Goal: Communication & Community: Answer question/provide support

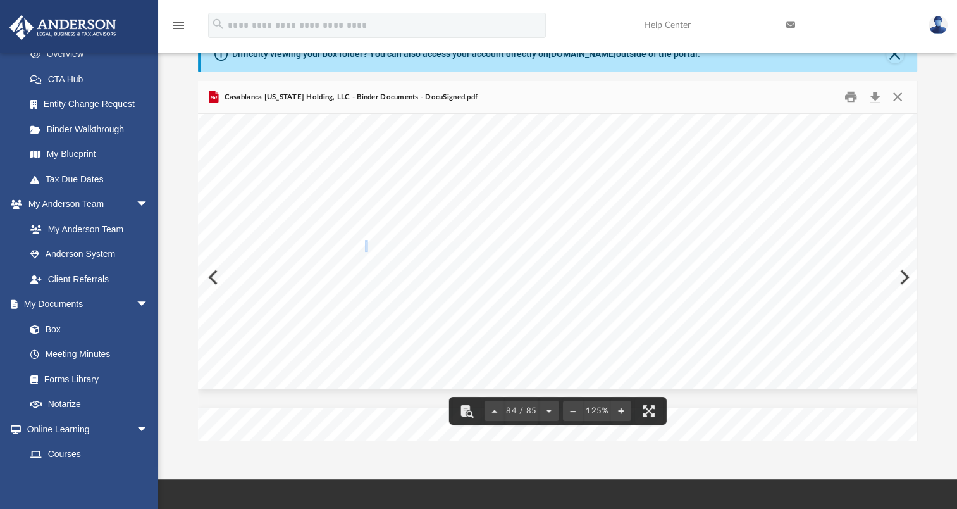
scroll to position [70880, 0]
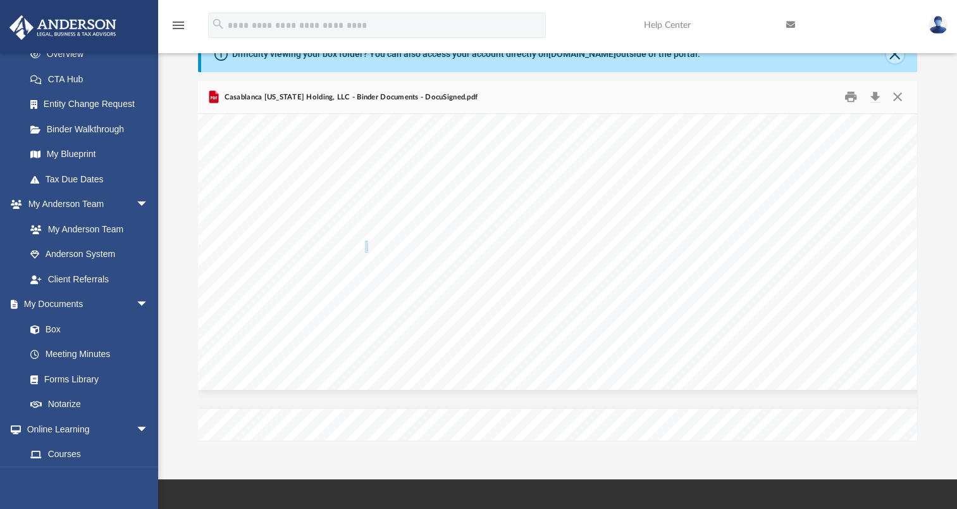
click at [891, 57] on button "Close" at bounding box center [895, 55] width 18 height 18
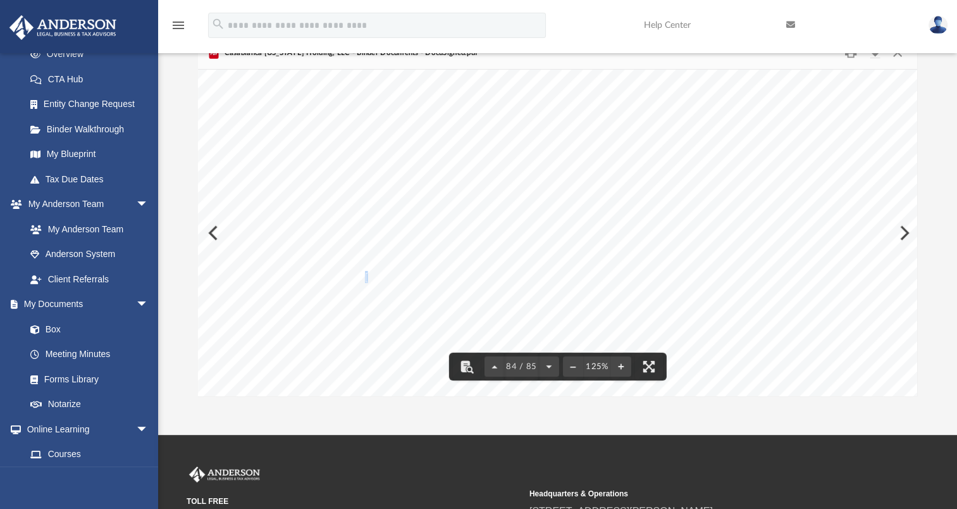
scroll to position [70627, 0]
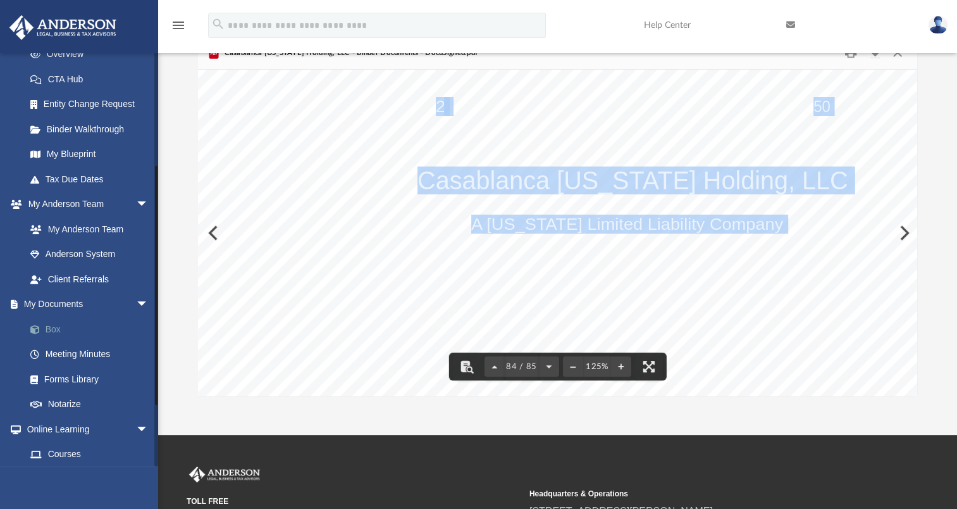
click at [56, 331] on link "Box" at bounding box center [93, 328] width 150 height 25
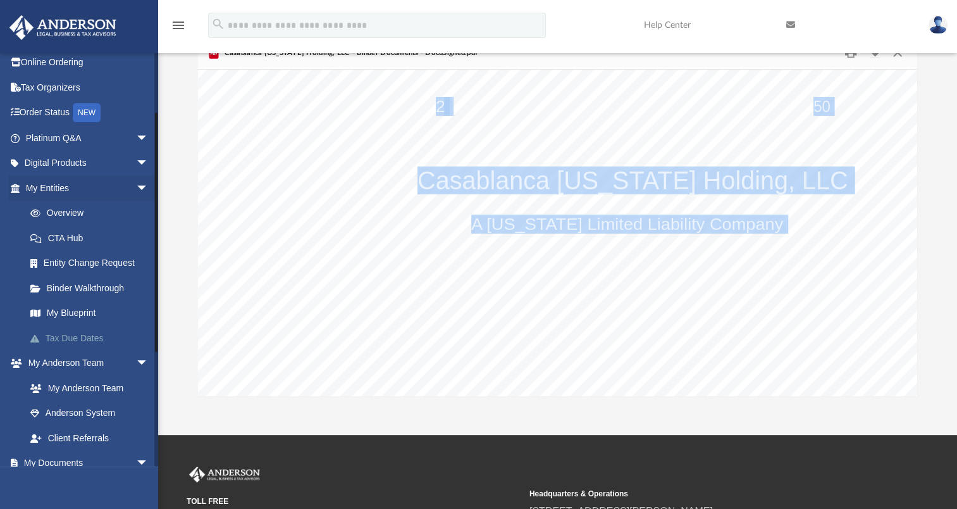
scroll to position [0, 0]
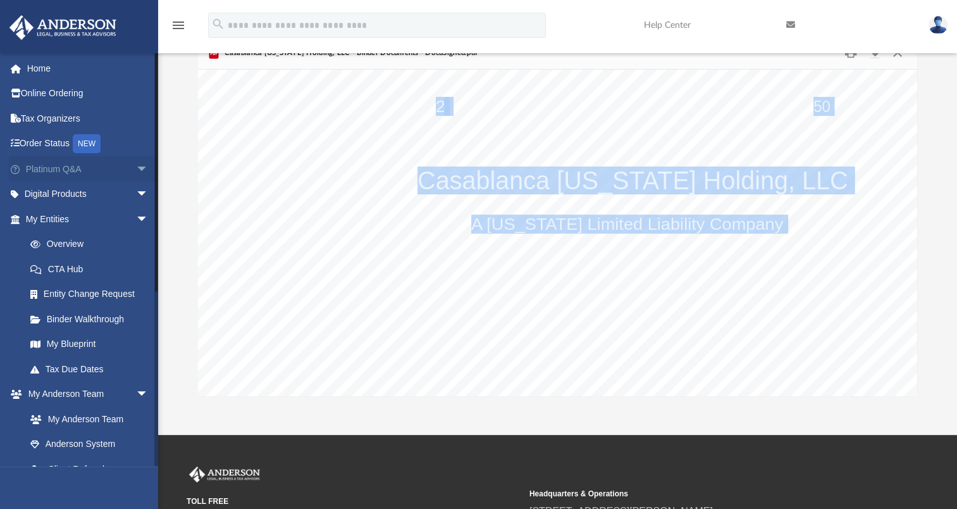
click at [66, 163] on link "Platinum Q&A arrow_drop_down" at bounding box center [88, 168] width 159 height 25
click at [137, 166] on span "arrow_drop_down" at bounding box center [148, 169] width 25 height 26
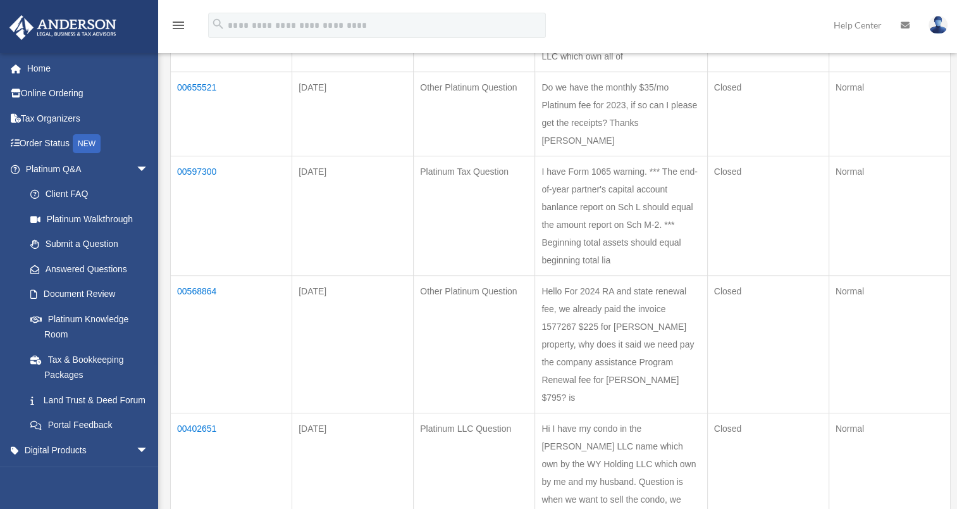
scroll to position [316, 0]
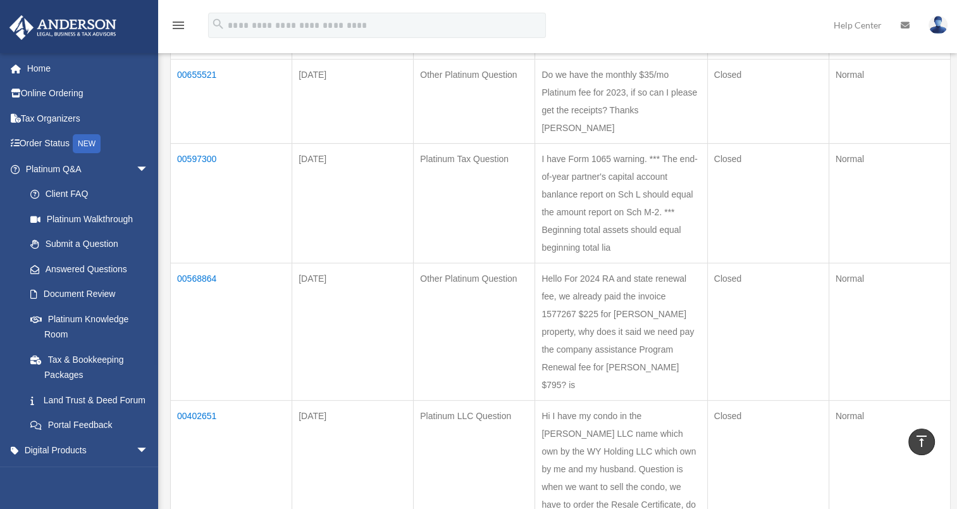
click at [197, 173] on td "00597300" at bounding box center [231, 204] width 121 height 120
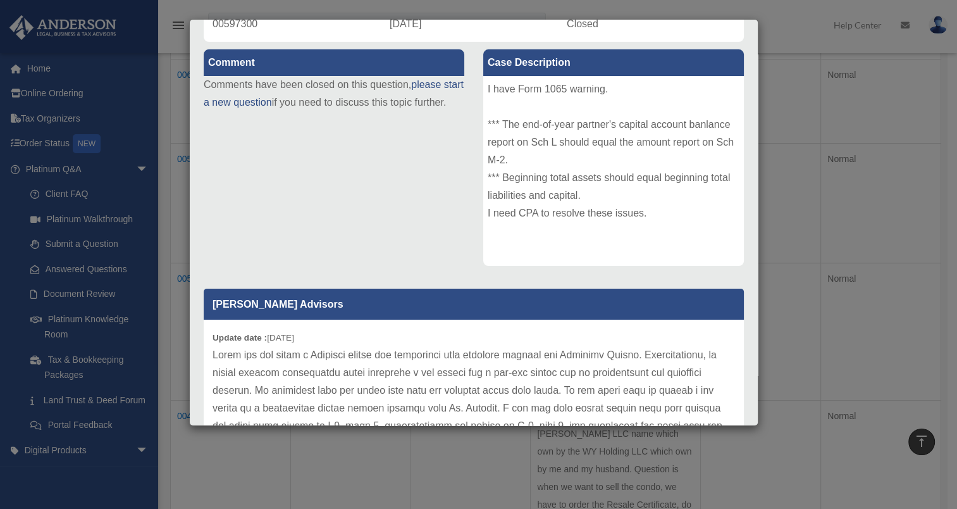
scroll to position [253, 0]
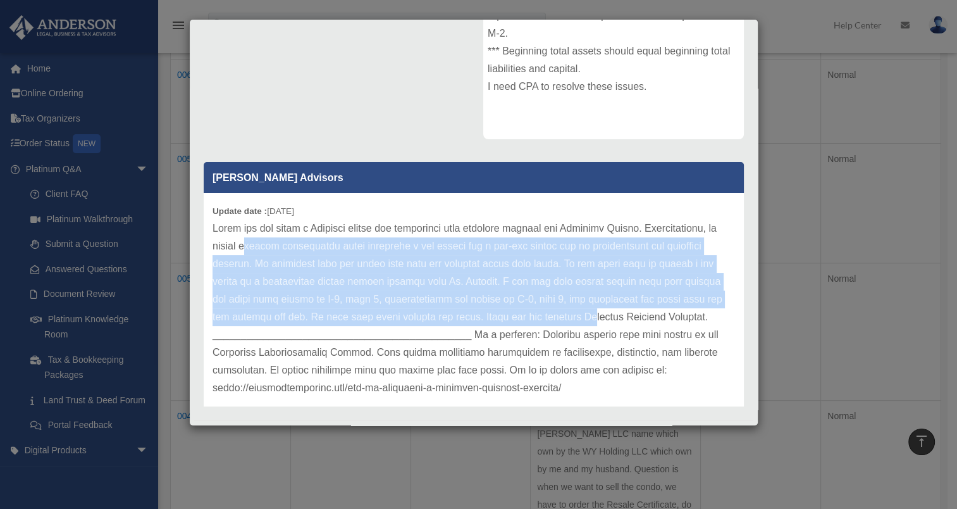
drag, startPoint x: 333, startPoint y: 245, endPoint x: 657, endPoint y: 308, distance: 329.9
click at [657, 308] on p at bounding box center [474, 308] width 523 height 177
drag, startPoint x: 657, startPoint y: 308, endPoint x: 564, endPoint y: 283, distance: 95.6
click at [564, 283] on p at bounding box center [474, 308] width 523 height 177
click at [380, 303] on p at bounding box center [474, 308] width 523 height 177
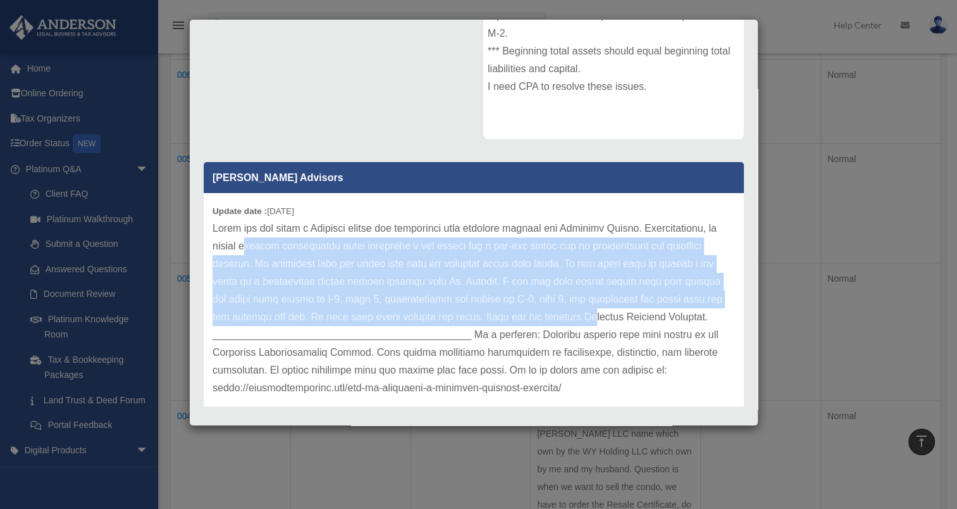
click at [405, 297] on p at bounding box center [474, 308] width 523 height 177
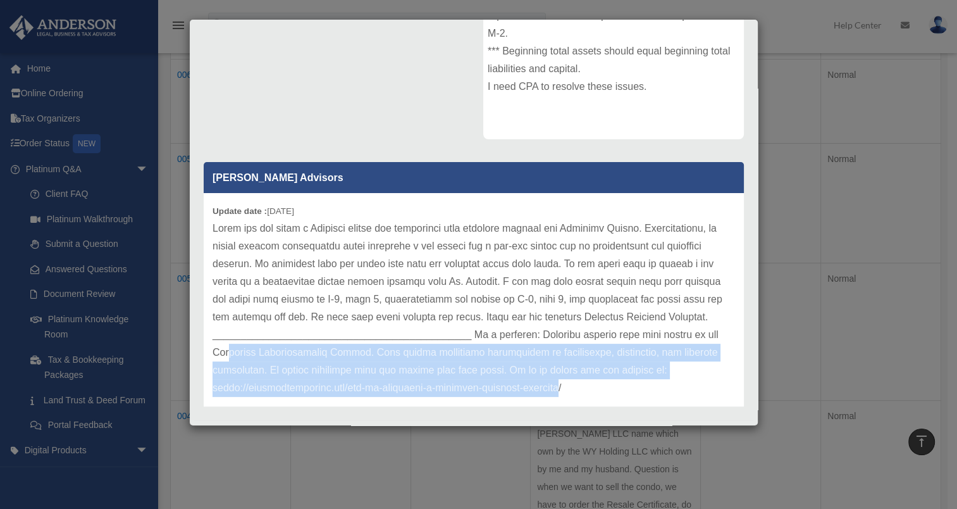
drag, startPoint x: 334, startPoint y: 353, endPoint x: 644, endPoint y: 385, distance: 311.6
click at [644, 385] on p at bounding box center [474, 308] width 523 height 177
click at [522, 376] on p at bounding box center [474, 308] width 523 height 177
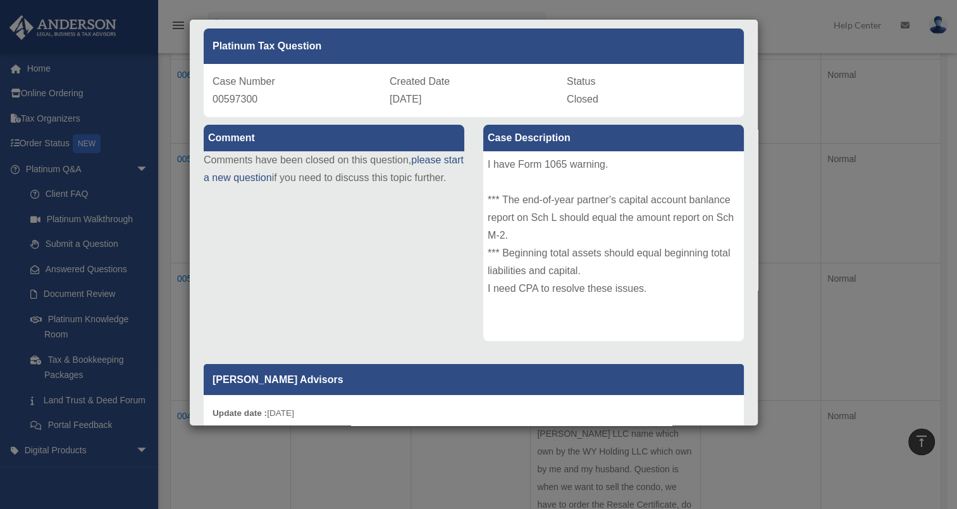
scroll to position [0, 0]
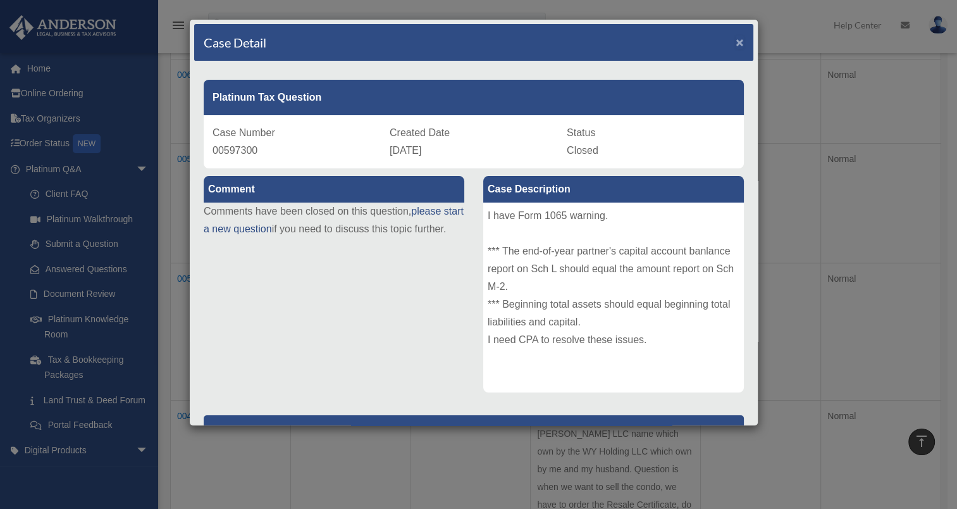
click at [736, 39] on span "×" at bounding box center [740, 42] width 8 height 15
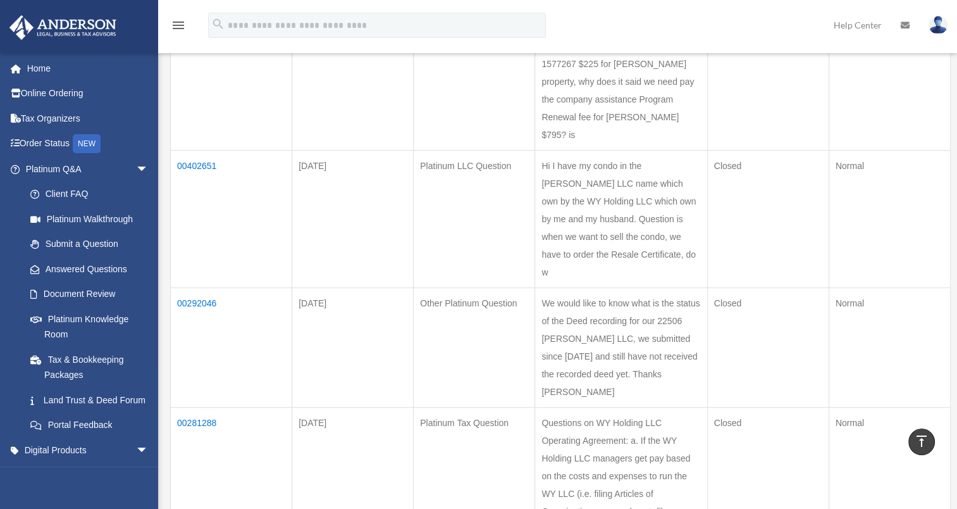
scroll to position [569, 0]
click at [192, 194] on td "00402651" at bounding box center [231, 215] width 121 height 137
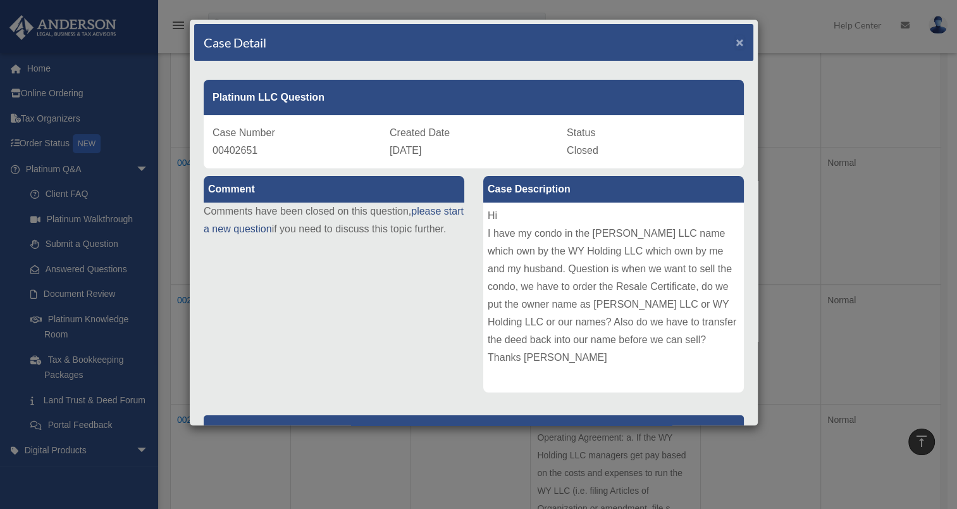
click at [736, 39] on span "×" at bounding box center [740, 42] width 8 height 15
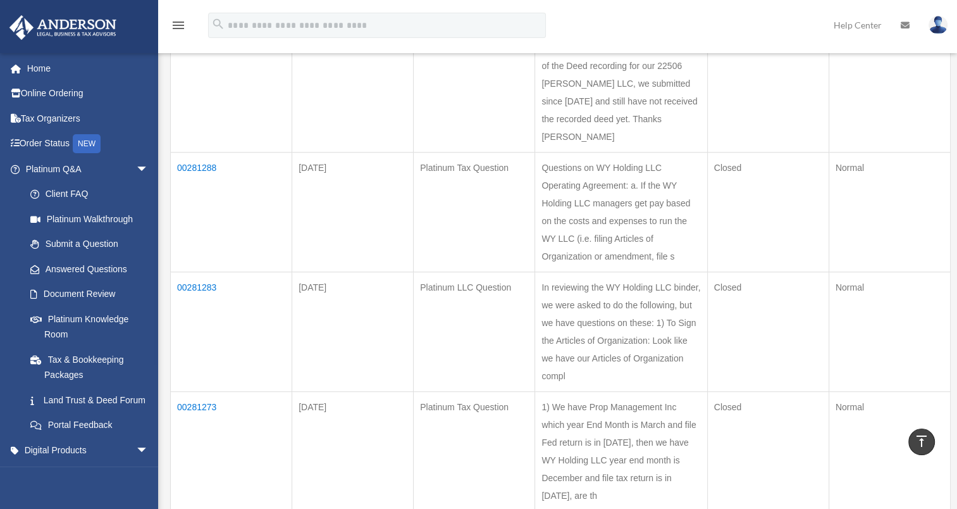
scroll to position [822, 0]
click at [200, 197] on td "00281288" at bounding box center [231, 211] width 121 height 120
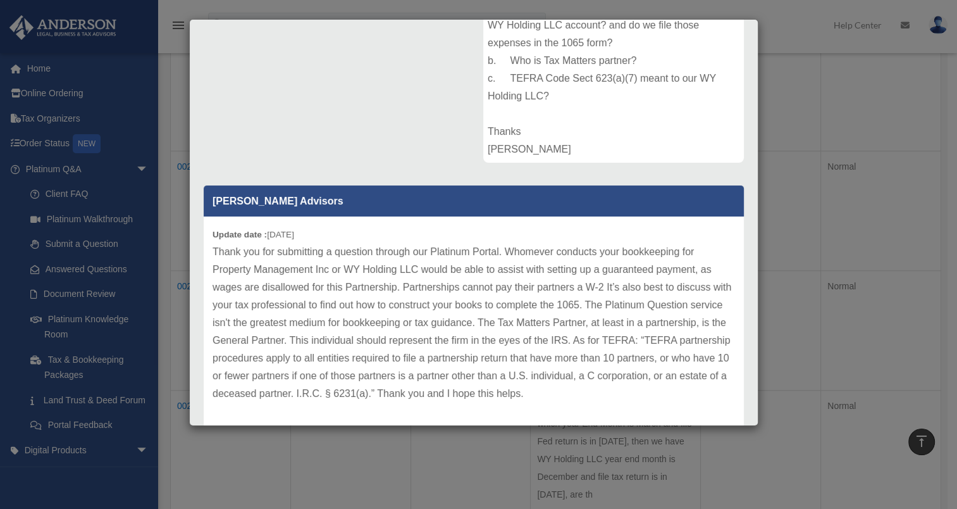
scroll to position [270, 0]
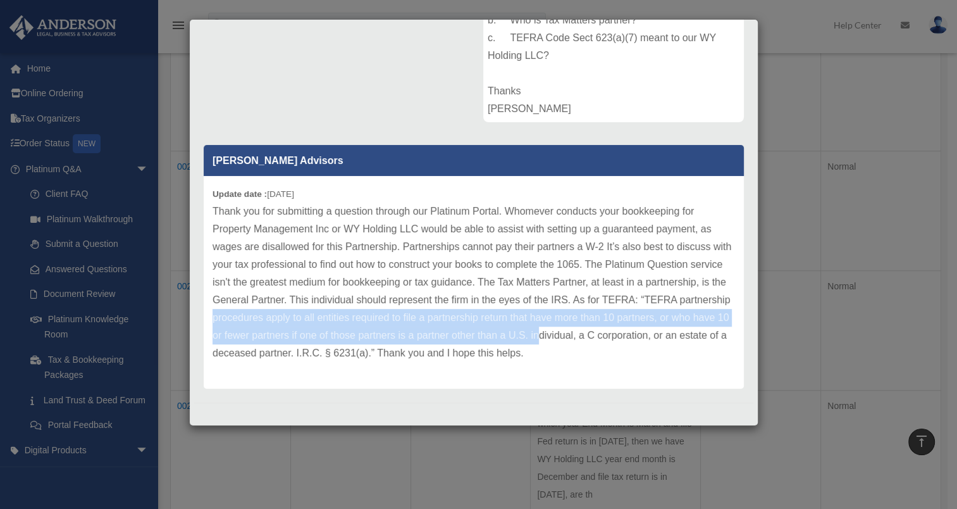
drag, startPoint x: 299, startPoint y: 321, endPoint x: 652, endPoint y: 328, distance: 353.7
click at [652, 328] on p "Thank you for submitting a question through our Platinum Portal. Whomever condu…" at bounding box center [474, 281] width 523 height 159
click at [302, 340] on p "Thank you for submitting a question through our Platinum Portal. Whomever condu…" at bounding box center [474, 281] width 523 height 159
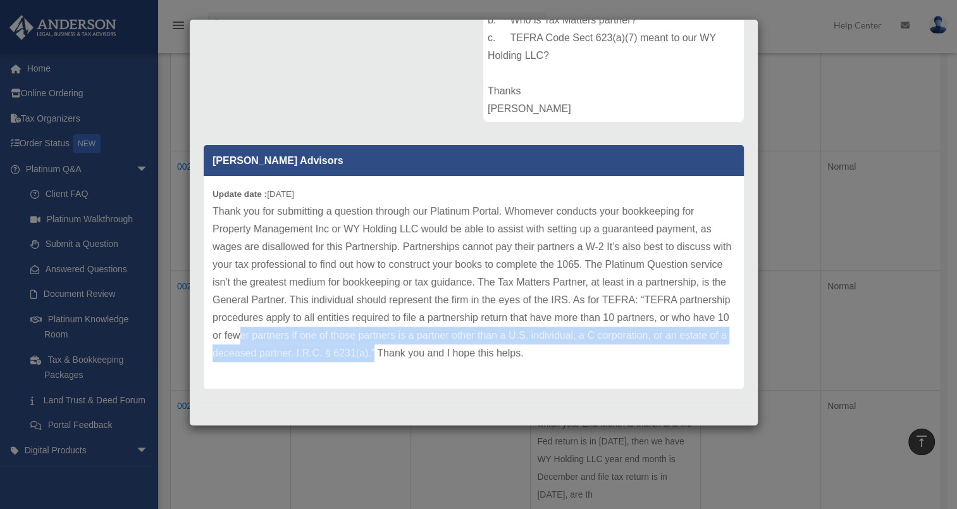
drag, startPoint x: 357, startPoint y: 335, endPoint x: 507, endPoint y: 345, distance: 150.3
click at [507, 345] on p "Thank you for submitting a question through our Platinum Portal. Whomever condu…" at bounding box center [474, 281] width 523 height 159
click at [390, 362] on div "Update date : 02-03-2023" at bounding box center [474, 282] width 540 height 213
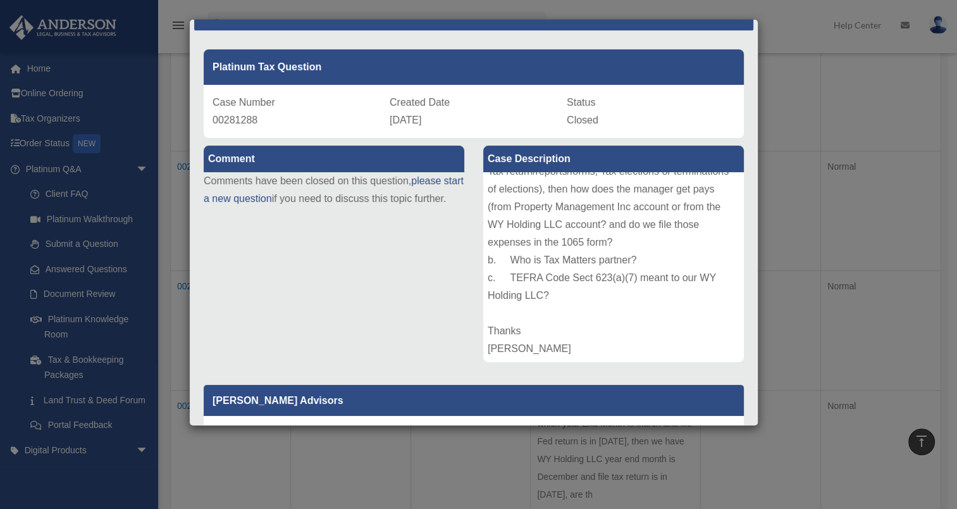
scroll to position [0, 0]
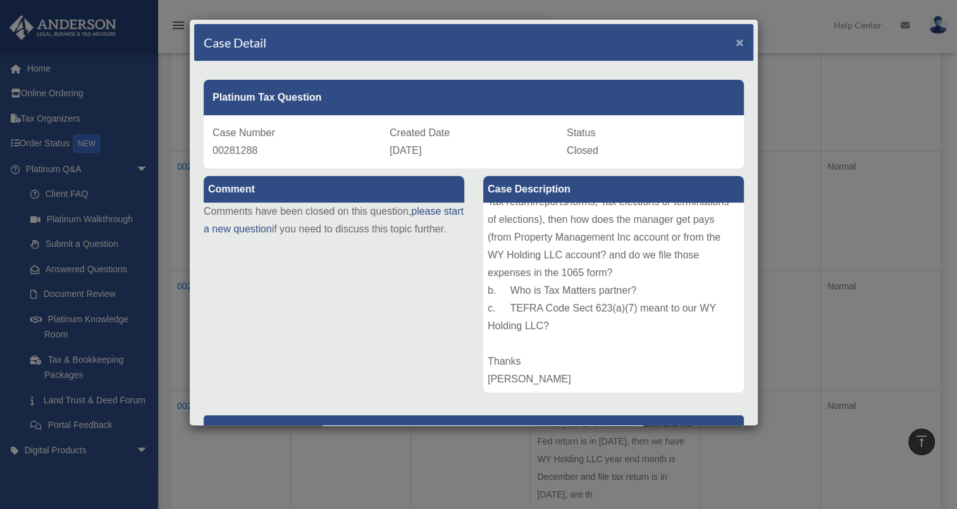
click at [736, 43] on span "×" at bounding box center [740, 42] width 8 height 15
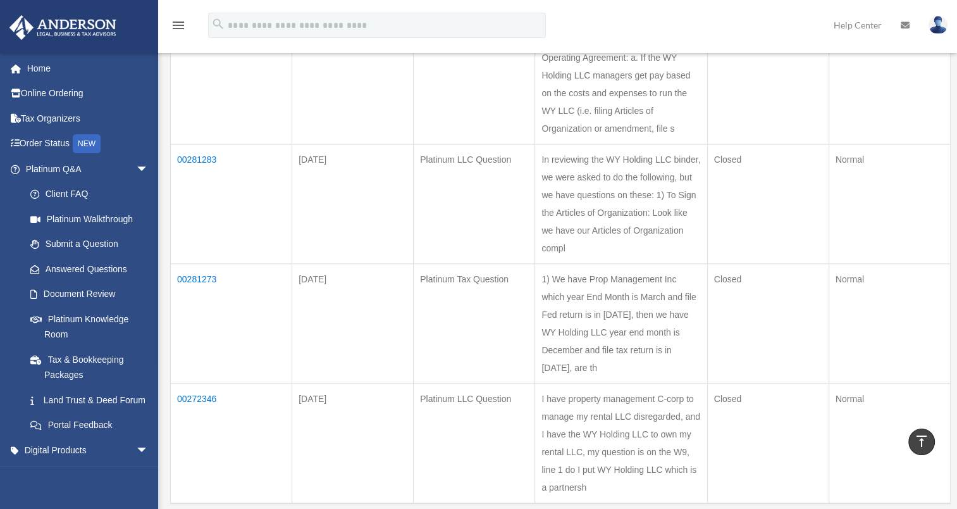
scroll to position [886, 0]
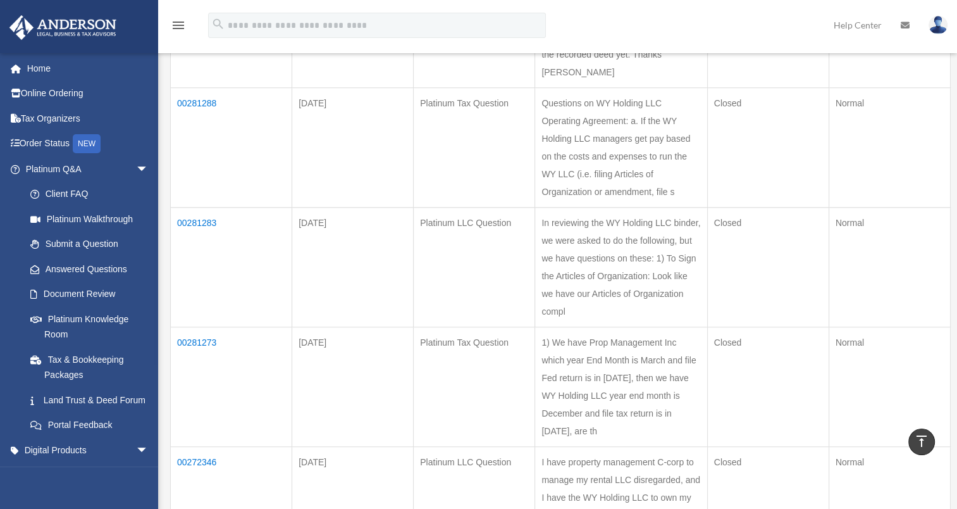
click at [197, 273] on td "00281283" at bounding box center [231, 267] width 121 height 120
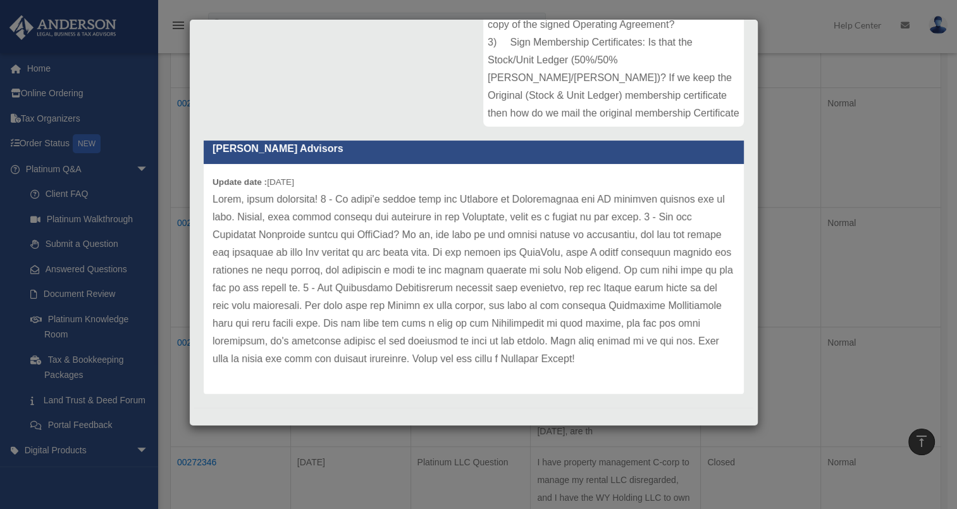
scroll to position [271, 0]
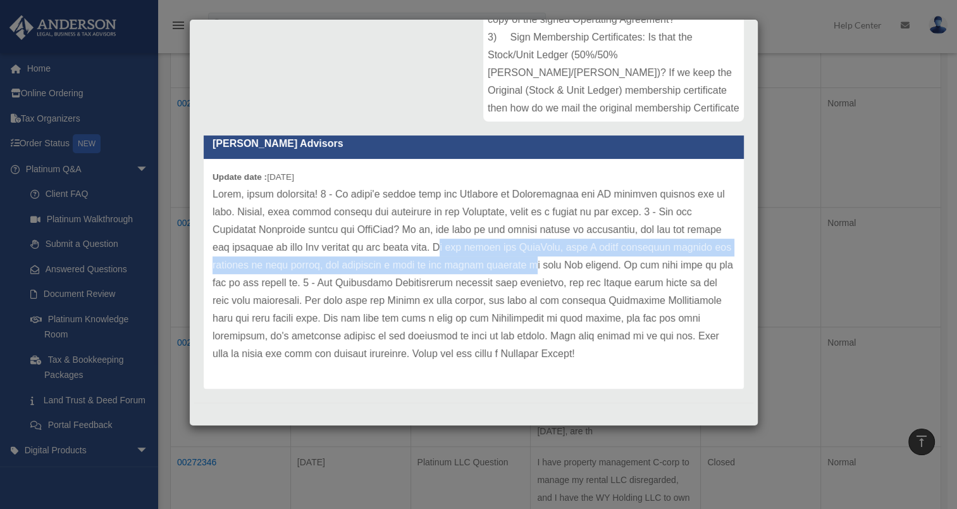
drag, startPoint x: 420, startPoint y: 247, endPoint x: 526, endPoint y: 256, distance: 106.6
click at [526, 256] on p at bounding box center [474, 273] width 523 height 177
click at [383, 268] on p at bounding box center [474, 273] width 523 height 177
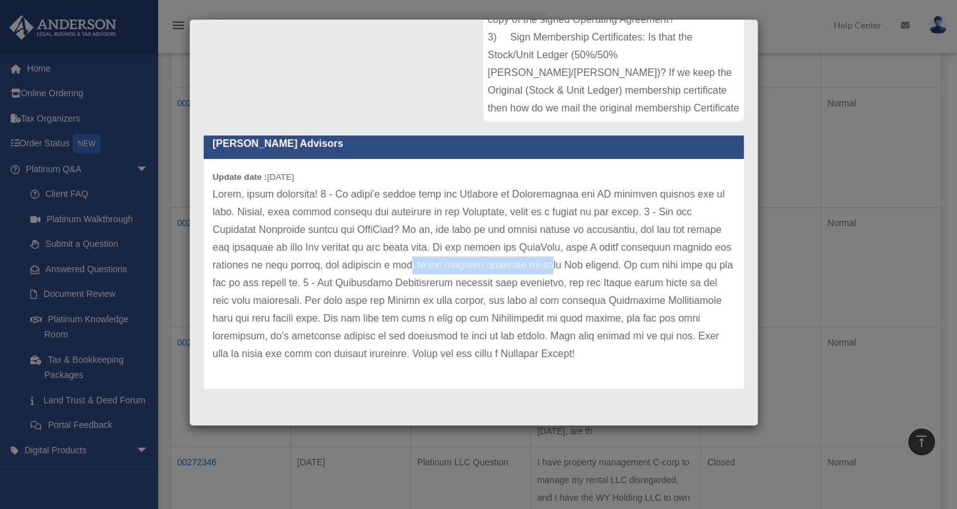
drag, startPoint x: 402, startPoint y: 266, endPoint x: 544, endPoint y: 270, distance: 141.8
click at [544, 270] on p at bounding box center [474, 273] width 523 height 177
drag, startPoint x: 544, startPoint y: 270, endPoint x: 455, endPoint y: 283, distance: 89.6
click at [455, 283] on p at bounding box center [474, 273] width 523 height 177
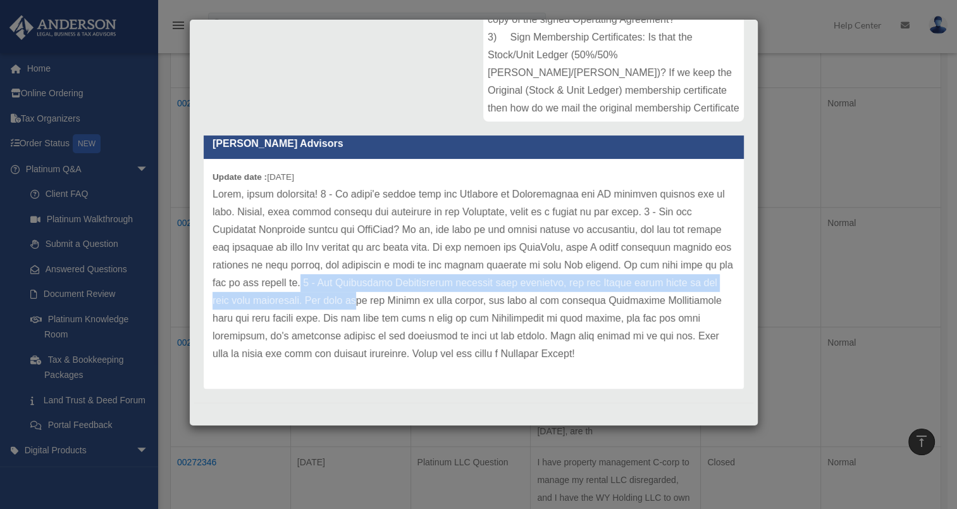
drag, startPoint x: 316, startPoint y: 278, endPoint x: 397, endPoint y: 301, distance: 84.1
click at [397, 301] on p at bounding box center [474, 273] width 523 height 177
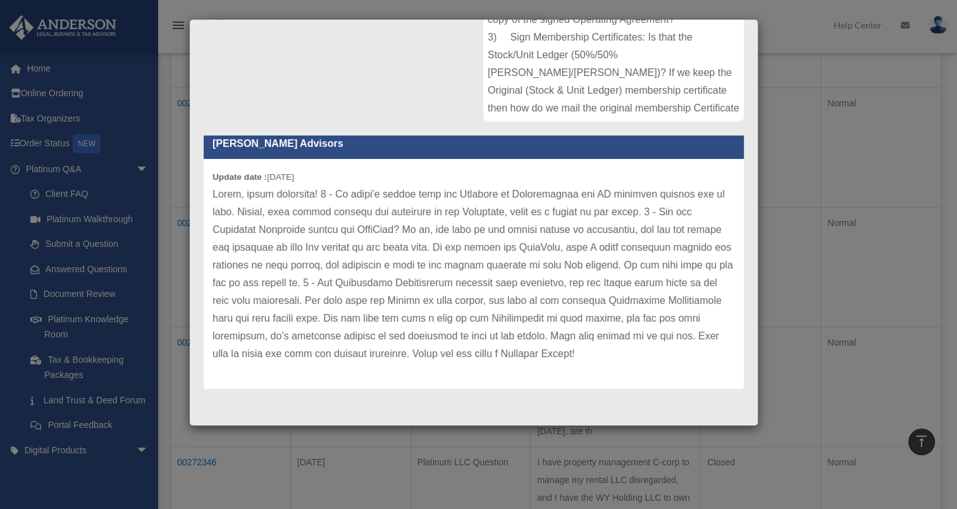
drag, startPoint x: 397, startPoint y: 301, endPoint x: 397, endPoint y: 332, distance: 31.0
click at [397, 332] on p at bounding box center [474, 273] width 523 height 177
click at [275, 100] on div "Comment Comments have been closed on this question, please start a new question…" at bounding box center [473, 145] width 559 height 495
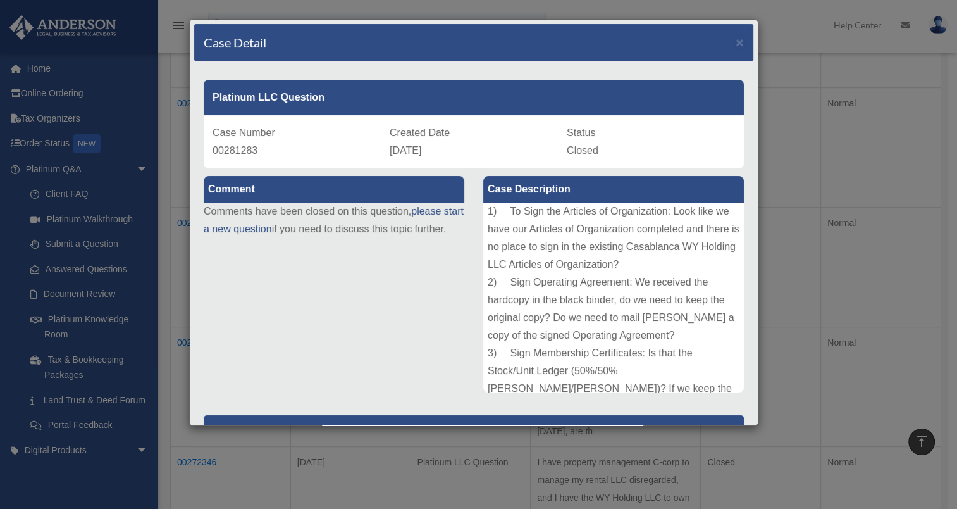
scroll to position [0, 0]
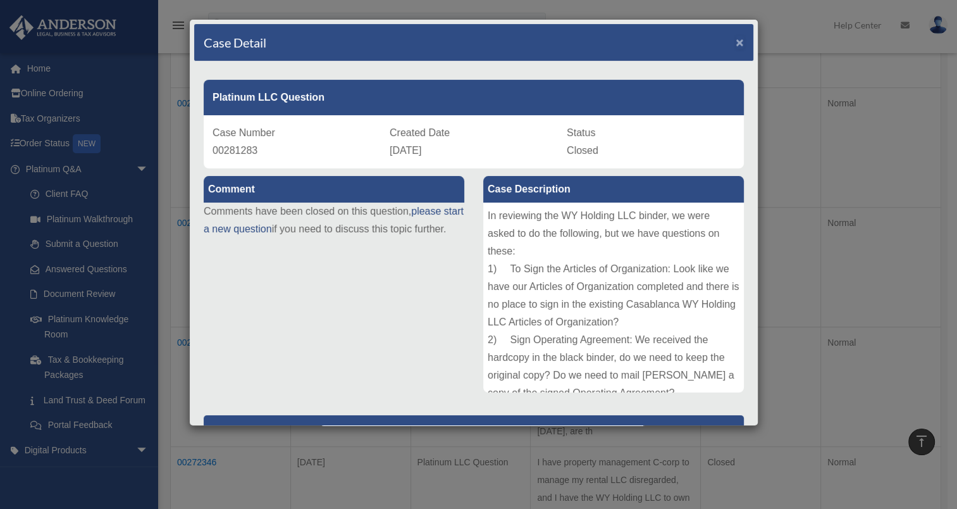
click at [736, 40] on span "×" at bounding box center [740, 42] width 8 height 15
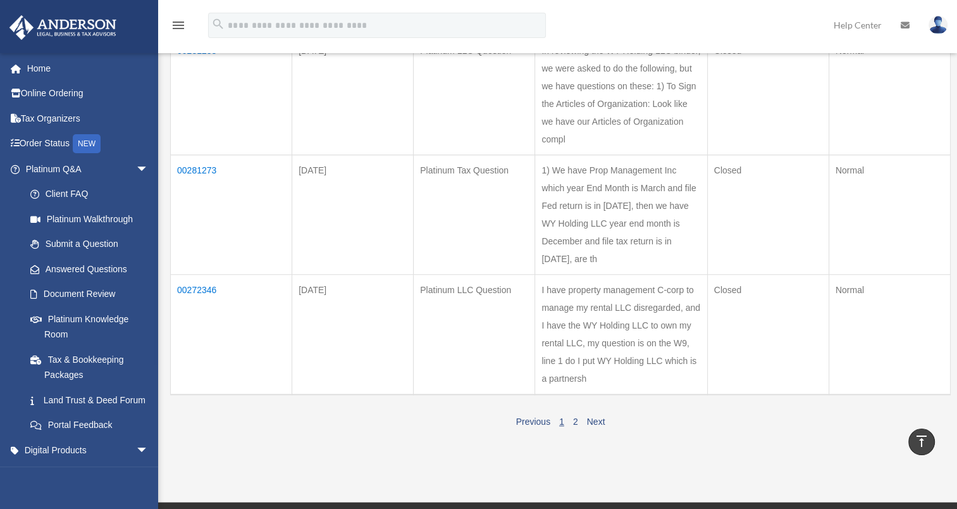
scroll to position [1139, 0]
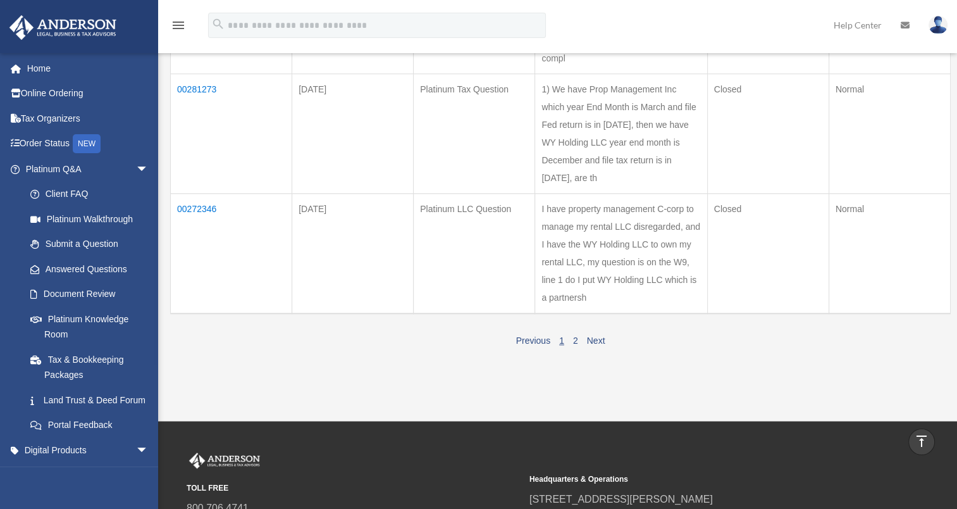
click at [200, 281] on td "00272346" at bounding box center [231, 254] width 121 height 120
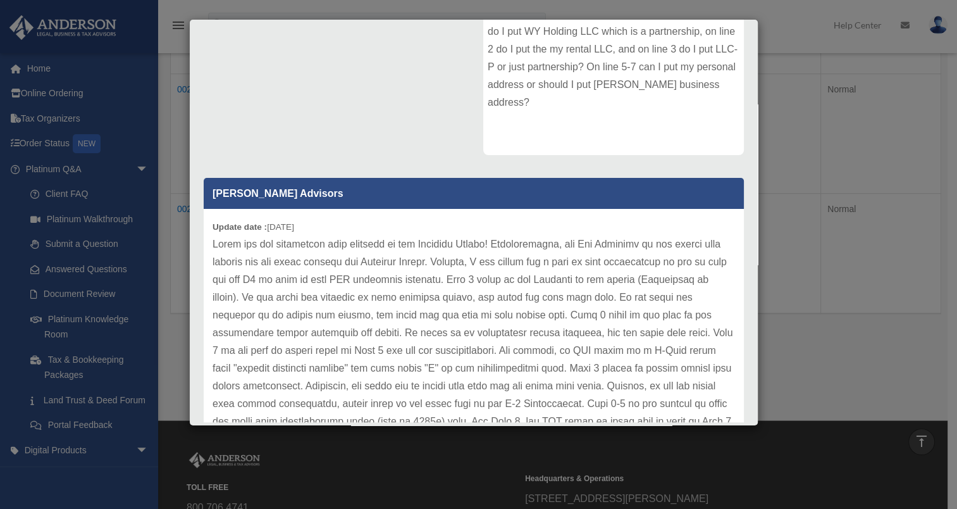
scroll to position [253, 0]
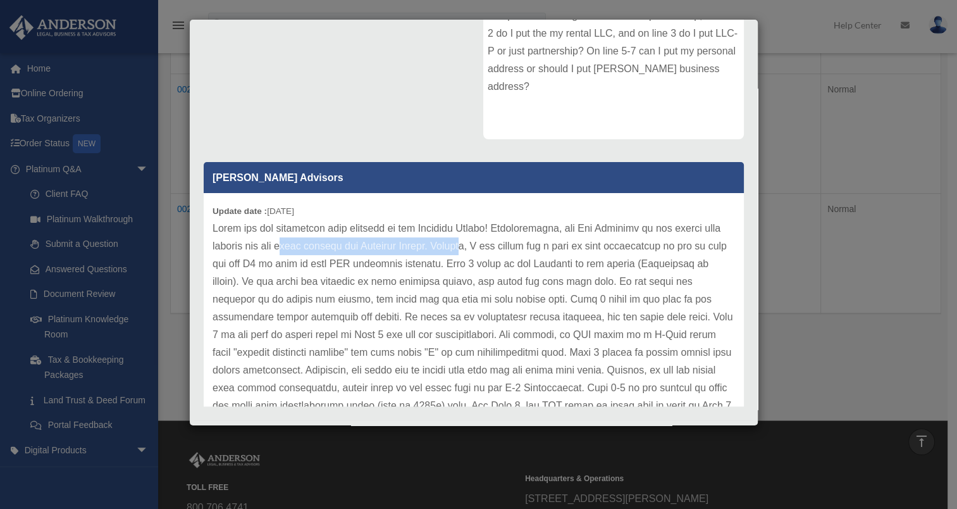
drag, startPoint x: 274, startPoint y: 245, endPoint x: 463, endPoint y: 238, distance: 189.3
click at [463, 238] on p at bounding box center [474, 379] width 523 height 319
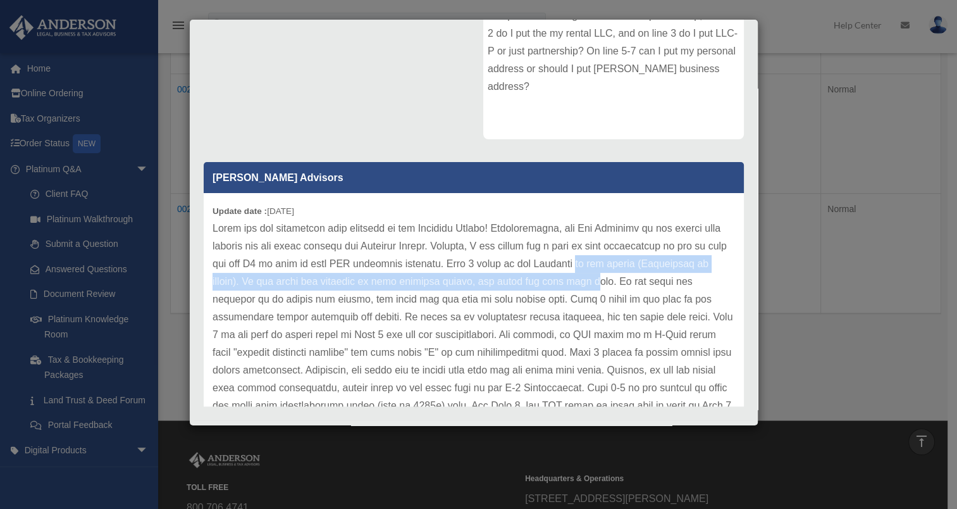
drag, startPoint x: 583, startPoint y: 263, endPoint x: 585, endPoint y: 273, distance: 10.3
click at [585, 273] on p at bounding box center [474, 379] width 523 height 319
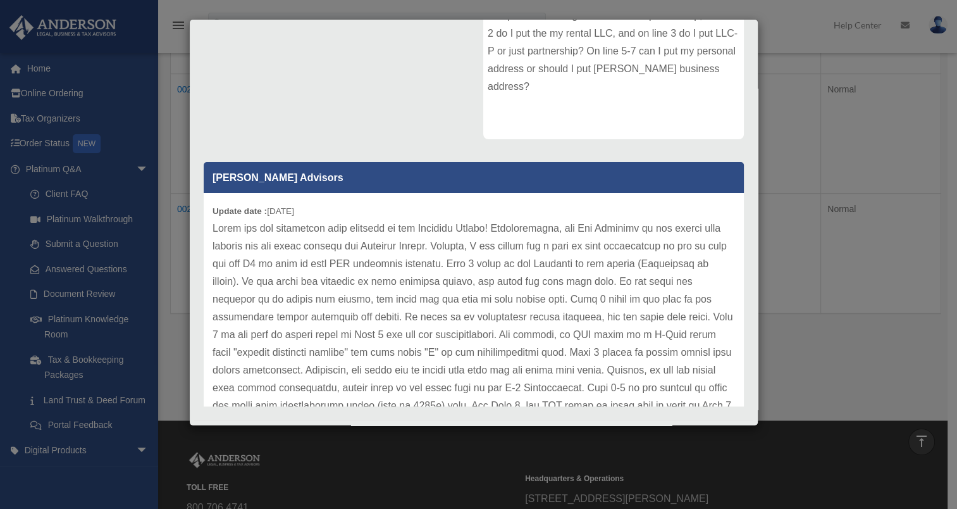
drag, startPoint x: 585, startPoint y: 273, endPoint x: 600, endPoint y: 283, distance: 17.7
click at [600, 283] on p at bounding box center [474, 379] width 523 height 319
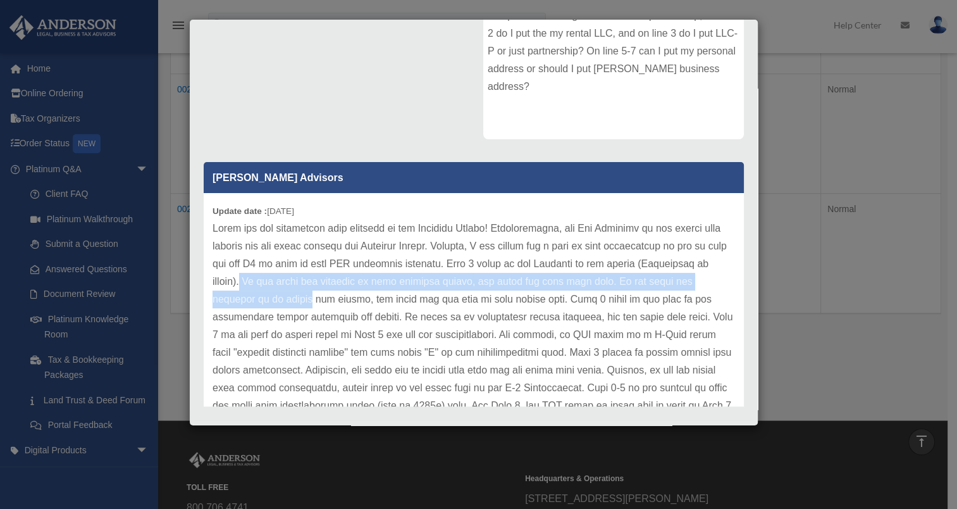
drag, startPoint x: 243, startPoint y: 281, endPoint x: 264, endPoint y: 294, distance: 25.0
click at [264, 294] on p at bounding box center [474, 379] width 523 height 319
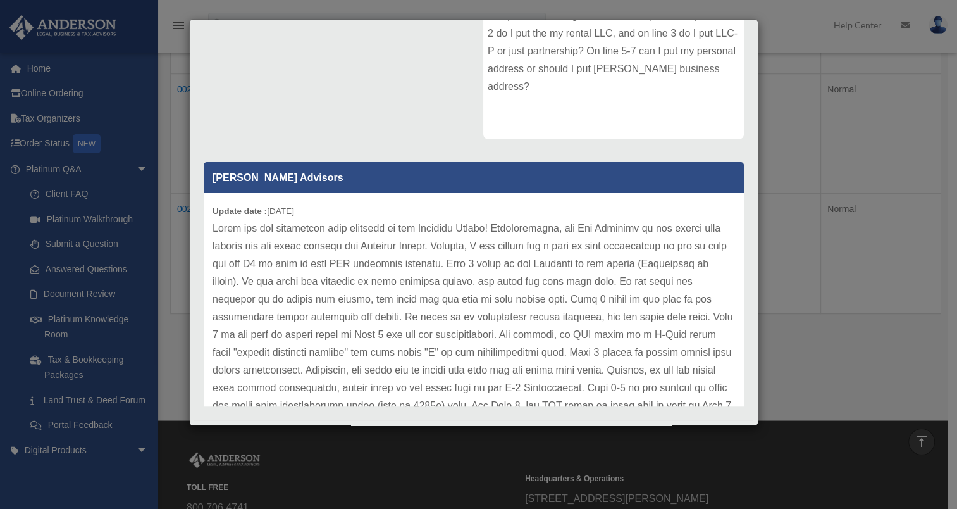
drag, startPoint x: 264, startPoint y: 294, endPoint x: 338, endPoint y: 299, distance: 74.2
click at [338, 299] on p at bounding box center [474, 379] width 523 height 319
drag, startPoint x: 604, startPoint y: 281, endPoint x: 475, endPoint y: 280, distance: 129.1
click at [475, 280] on p at bounding box center [474, 379] width 523 height 319
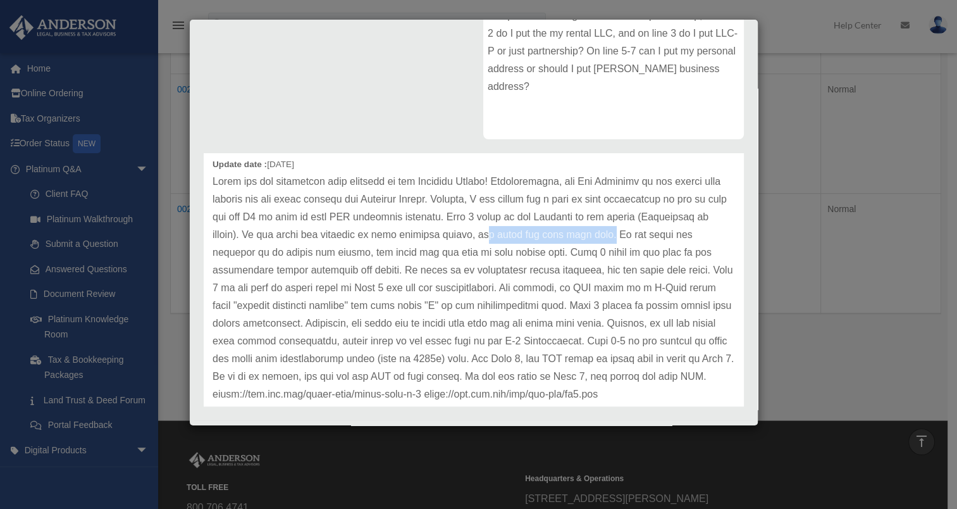
scroll to position [127, 0]
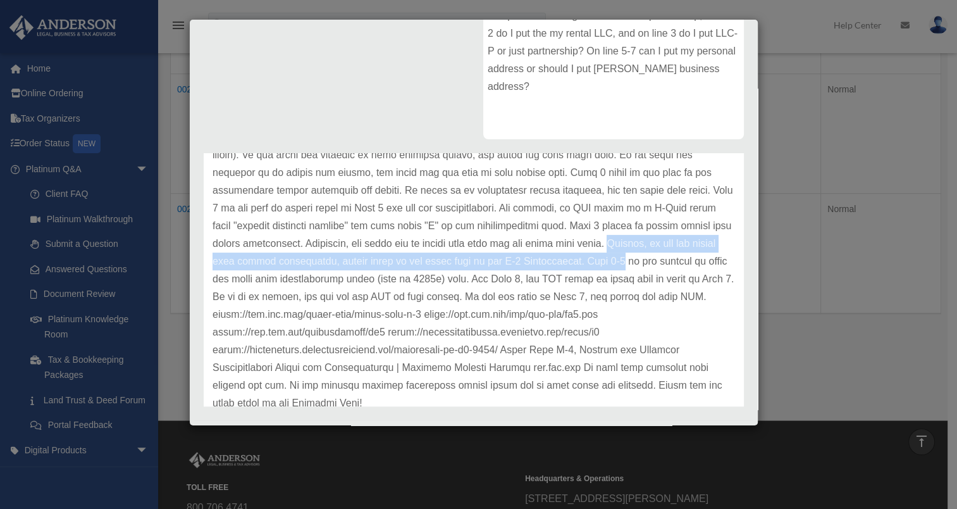
drag, startPoint x: 592, startPoint y: 242, endPoint x: 608, endPoint y: 261, distance: 24.7
click at [608, 261] on p at bounding box center [474, 252] width 523 height 319
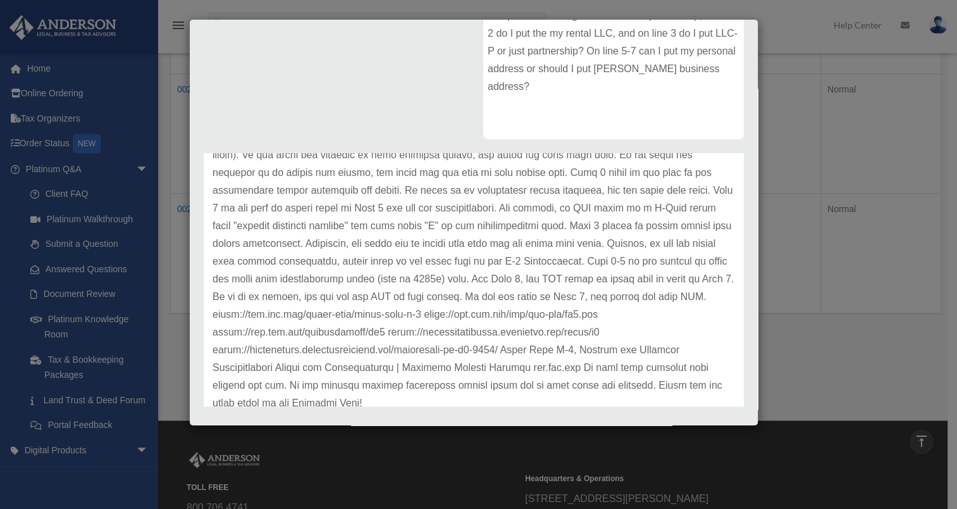
click at [370, 276] on p at bounding box center [474, 252] width 523 height 319
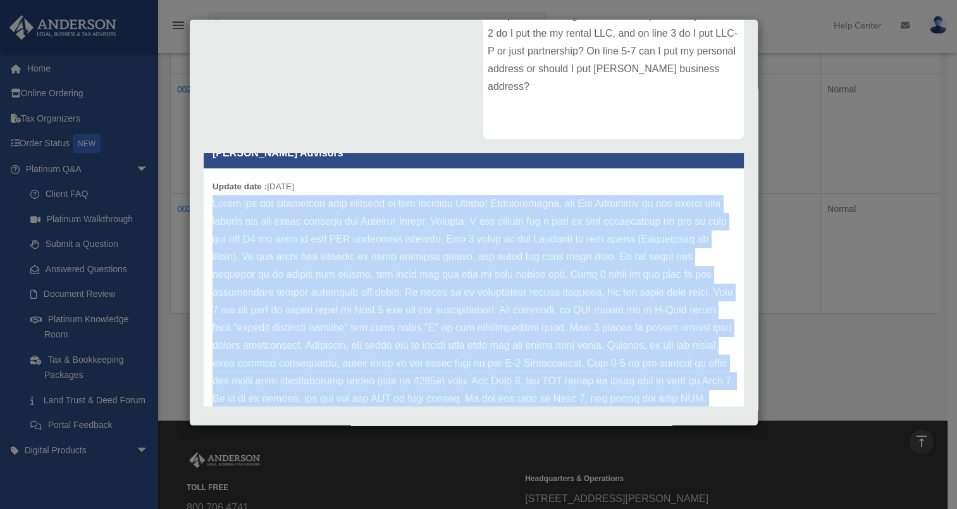
scroll to position [158, 0]
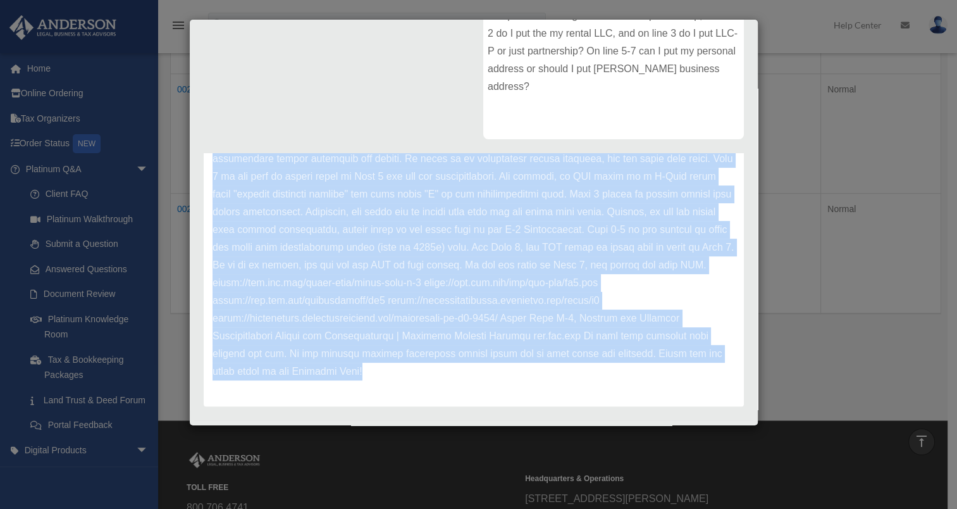
drag, startPoint x: 210, startPoint y: 225, endPoint x: 614, endPoint y: 378, distance: 432.2
click at [614, 378] on div "Update date : 01-04-2023" at bounding box center [474, 221] width 540 height 372
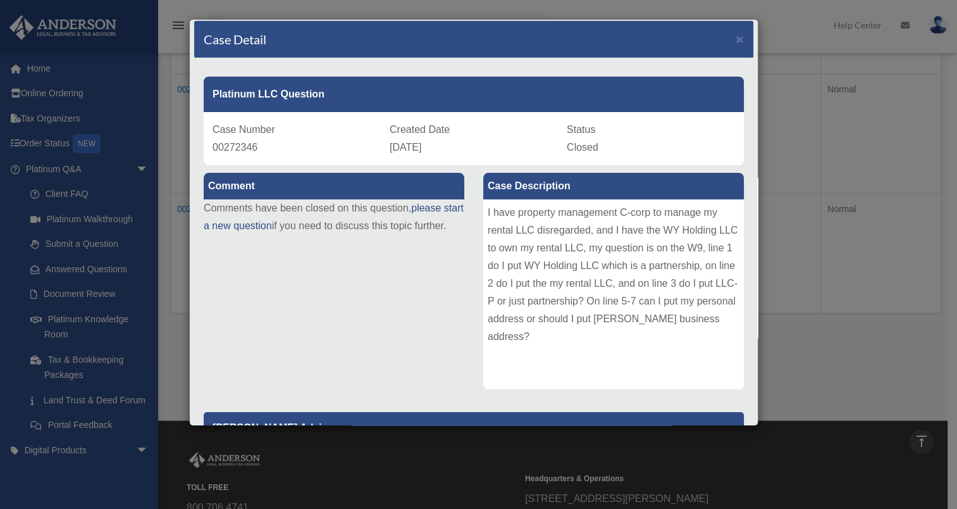
scroll to position [0, 0]
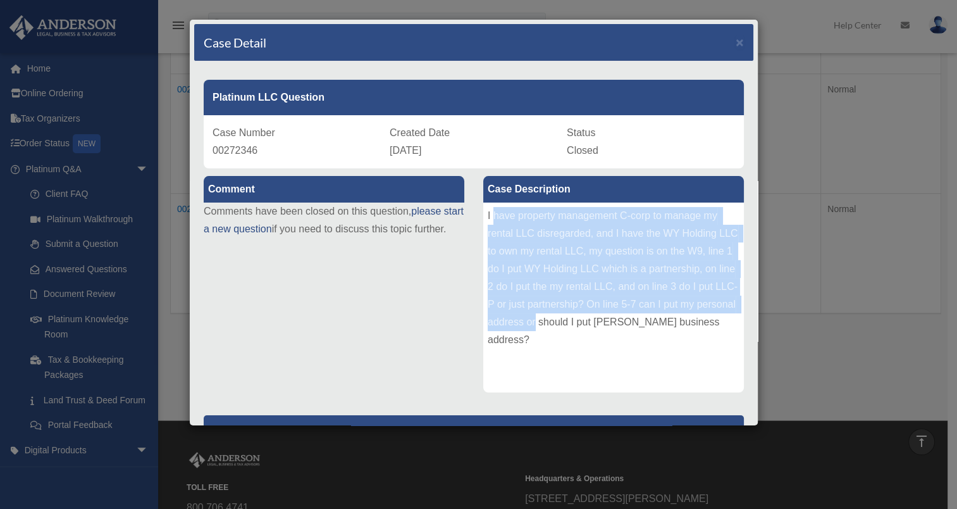
drag, startPoint x: 489, startPoint y: 210, endPoint x: 573, endPoint y: 320, distance: 138.5
click at [573, 320] on div "I have property management C-corp to manage my rental LLC disregarded, and I ha…" at bounding box center [613, 297] width 261 height 190
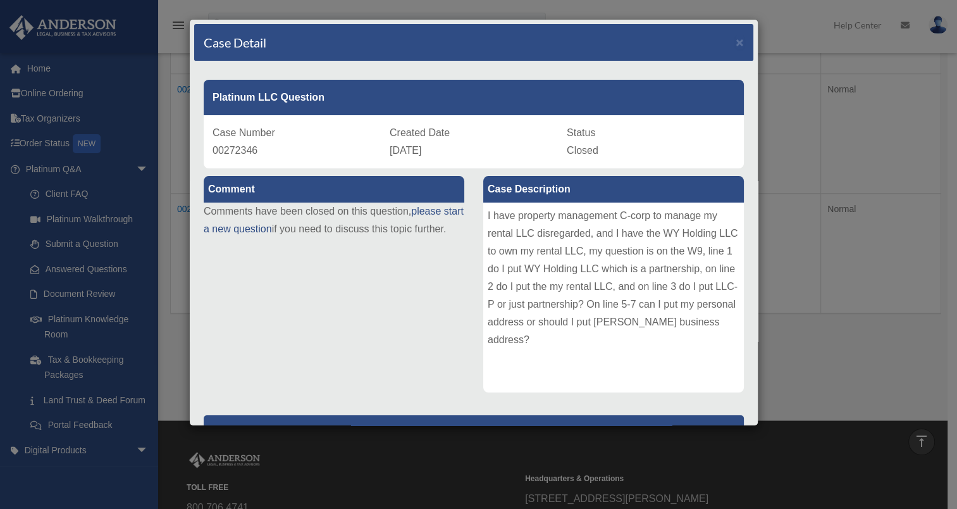
drag, startPoint x: 573, startPoint y: 320, endPoint x: 536, endPoint y: 342, distance: 42.5
click at [536, 342] on div "I have property management C-corp to manage my rental LLC disregarded, and I ha…" at bounding box center [613, 297] width 261 height 190
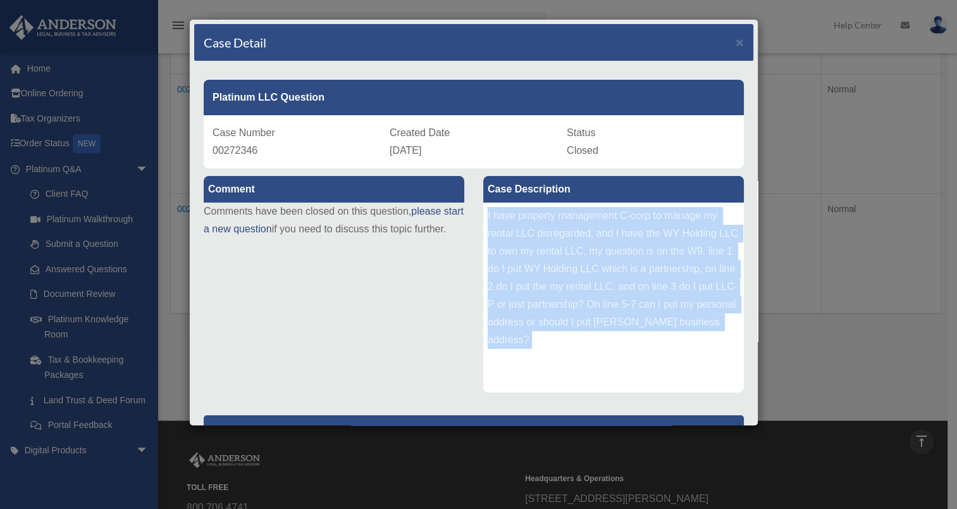
drag, startPoint x: 536, startPoint y: 342, endPoint x: 476, endPoint y: 214, distance: 141.2
click at [476, 214] on div "Case Description I have property management C-corp to manage my rental LLC disr…" at bounding box center [614, 284] width 280 height 233
drag, startPoint x: 476, startPoint y: 214, endPoint x: 502, endPoint y: 223, distance: 27.0
click at [736, 39] on span "×" at bounding box center [740, 42] width 8 height 15
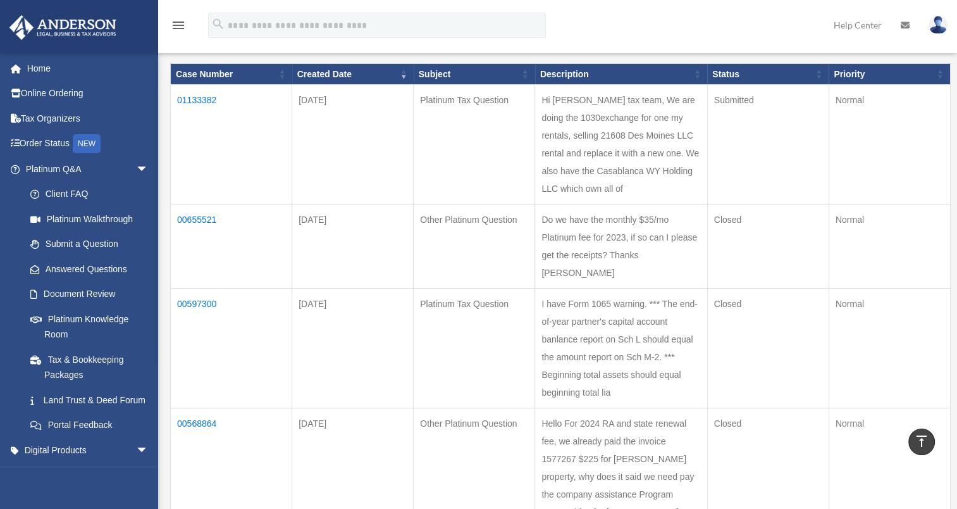
scroll to position [127, 0]
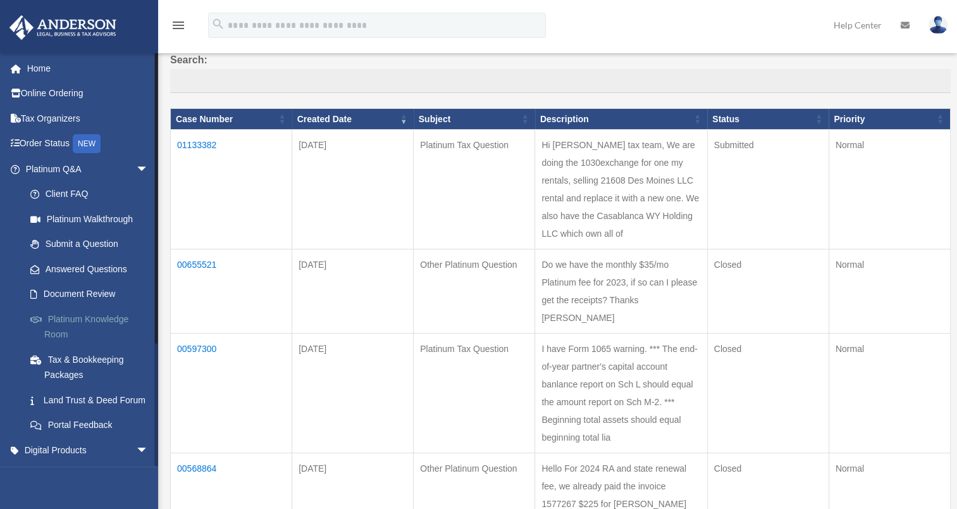
click at [59, 324] on link "Platinum Knowledge Room" at bounding box center [93, 326] width 150 height 40
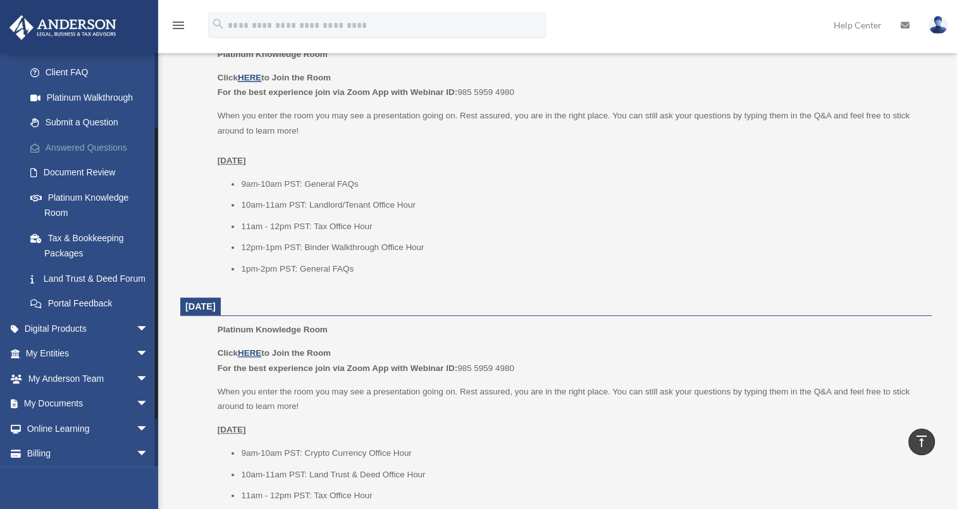
scroll to position [101, 0]
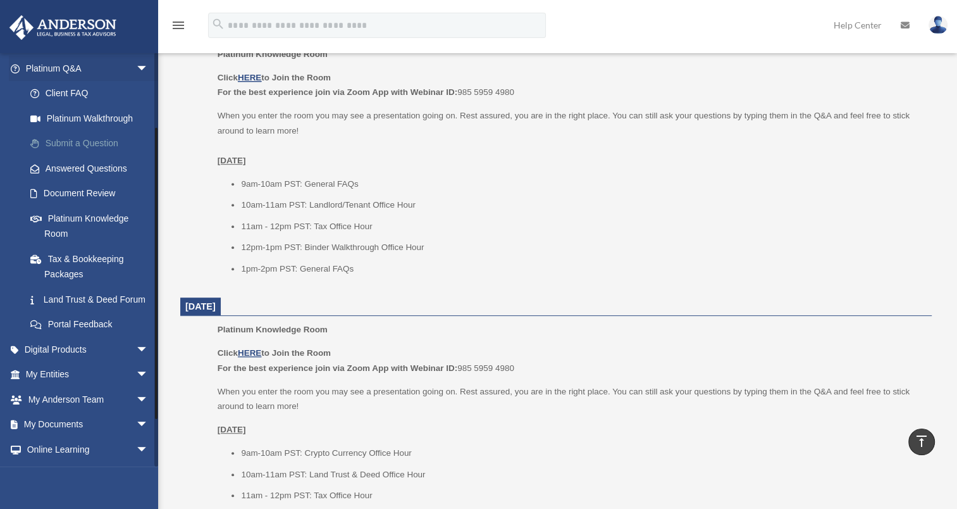
click at [65, 140] on link "Submit a Question" at bounding box center [93, 143] width 150 height 25
click at [54, 140] on link "Submit a Question" at bounding box center [93, 143] width 150 height 25
click at [53, 140] on link "Submit a Question" at bounding box center [93, 143] width 150 height 25
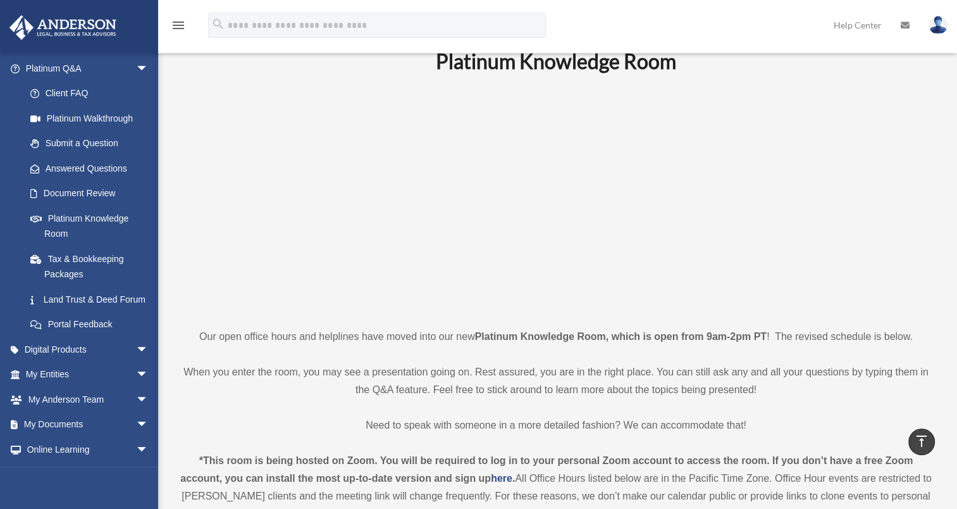
scroll to position [0, 0]
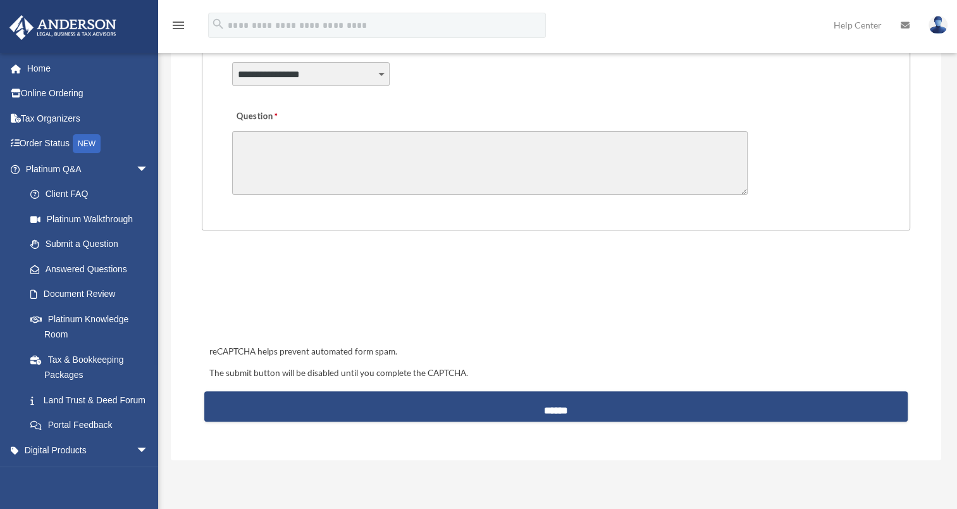
scroll to position [443, 0]
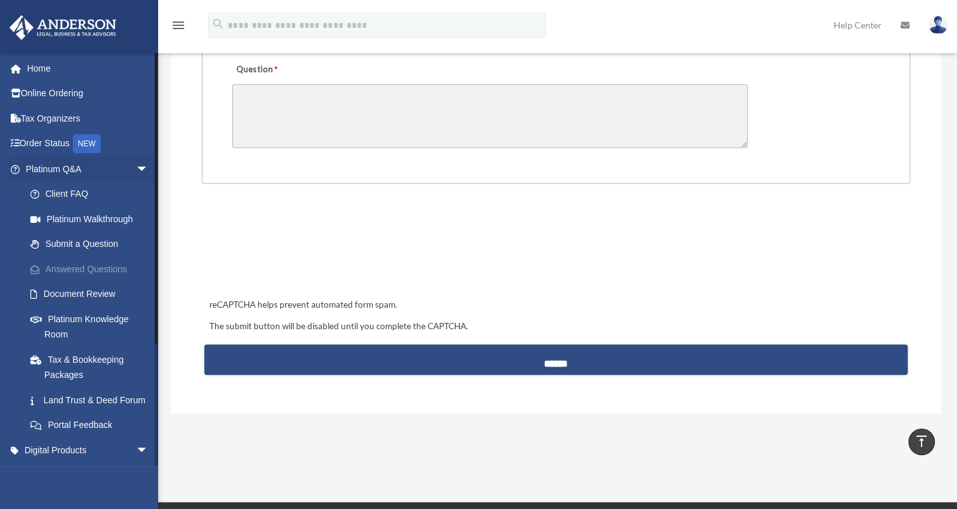
click at [77, 268] on link "Answered Questions" at bounding box center [93, 268] width 150 height 25
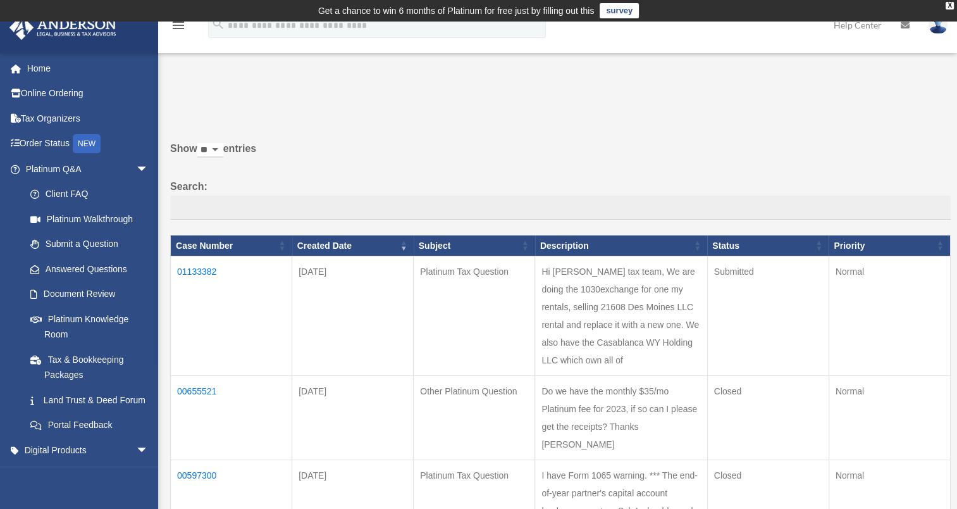
click at [187, 267] on td "01133382" at bounding box center [231, 316] width 121 height 120
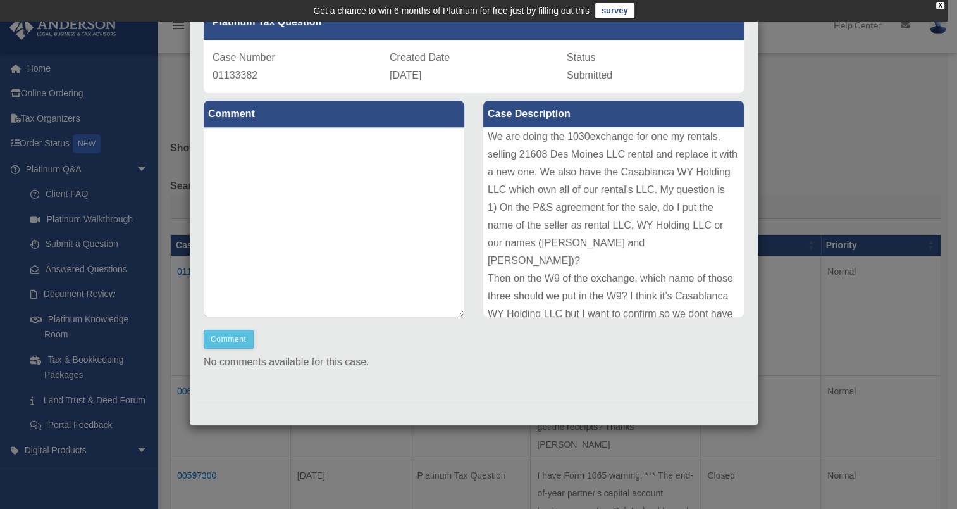
scroll to position [85, 0]
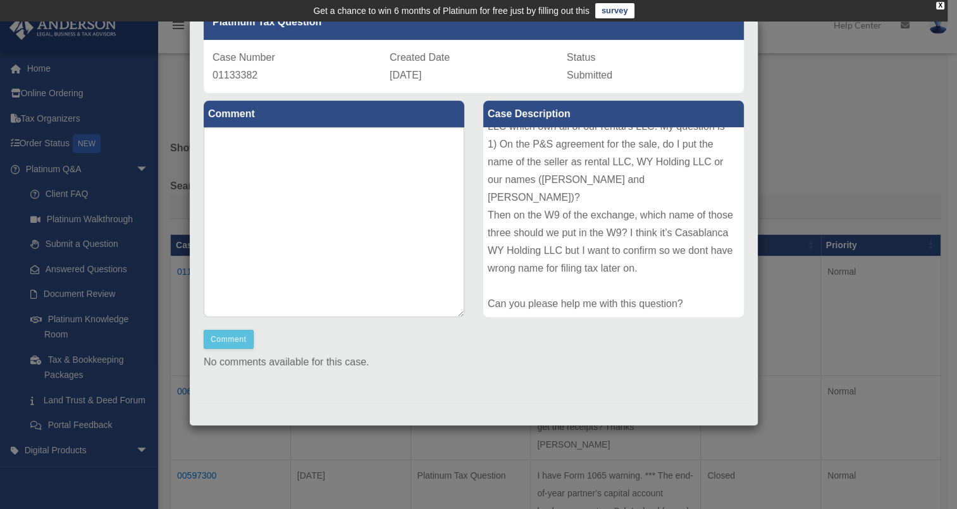
click at [59, 325] on div "Case Detail × Platinum Tax Question Case Number 01133382 Created Date October 3…" at bounding box center [478, 254] width 957 height 509
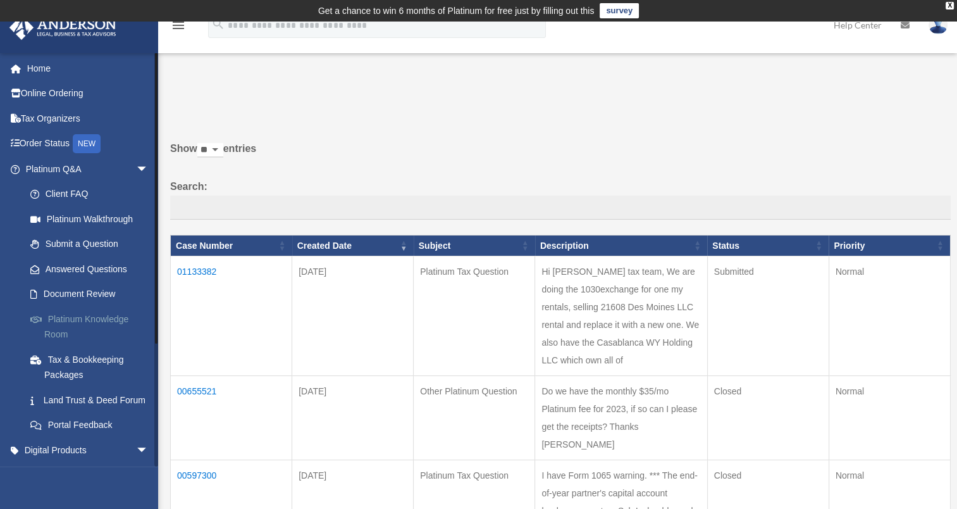
click at [50, 324] on link "Platinum Knowledge Room" at bounding box center [93, 326] width 150 height 40
click at [54, 322] on link "Platinum Knowledge Room" at bounding box center [93, 326] width 150 height 40
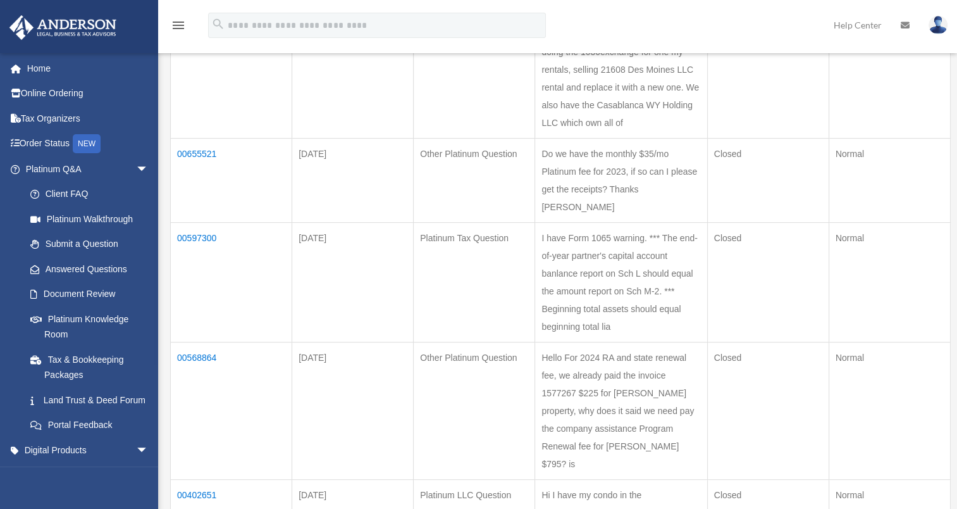
scroll to position [253, 0]
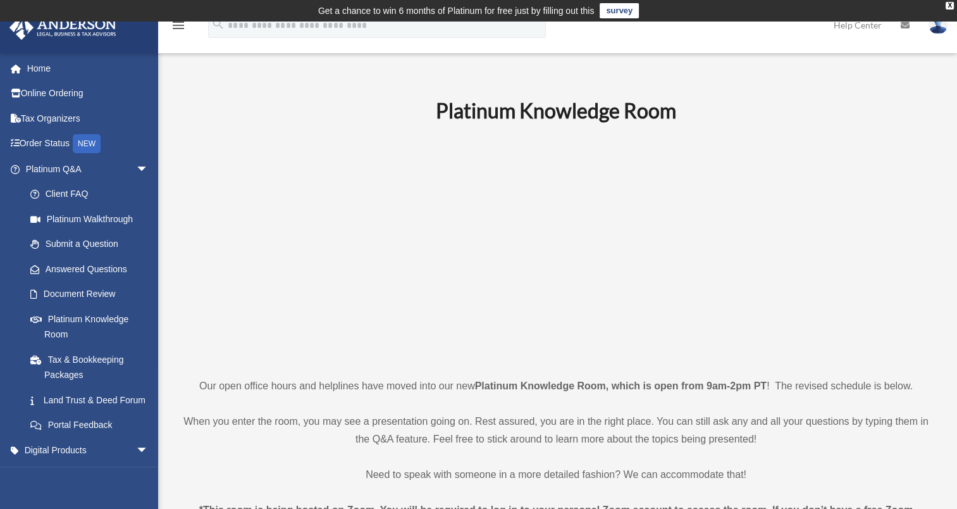
click at [178, 28] on icon "menu" at bounding box center [178, 25] width 15 height 15
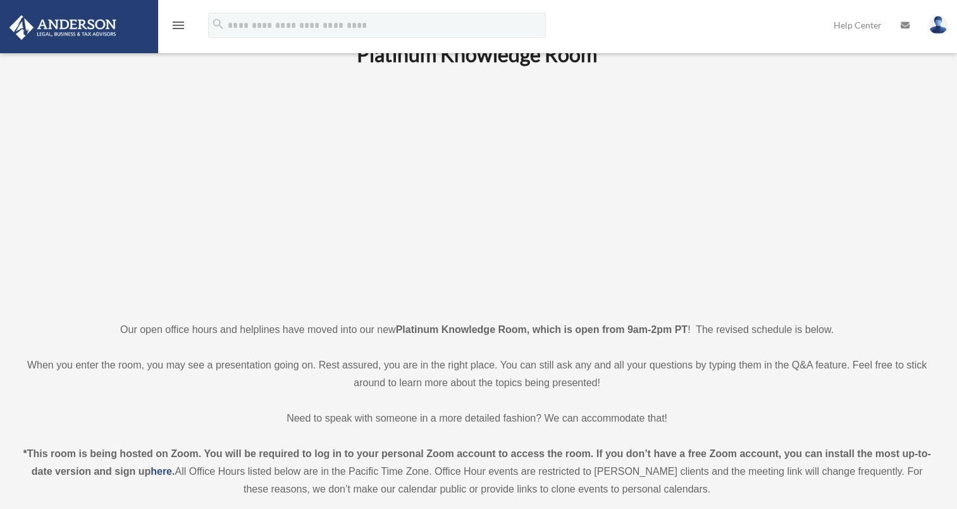
scroll to position [127, 0]
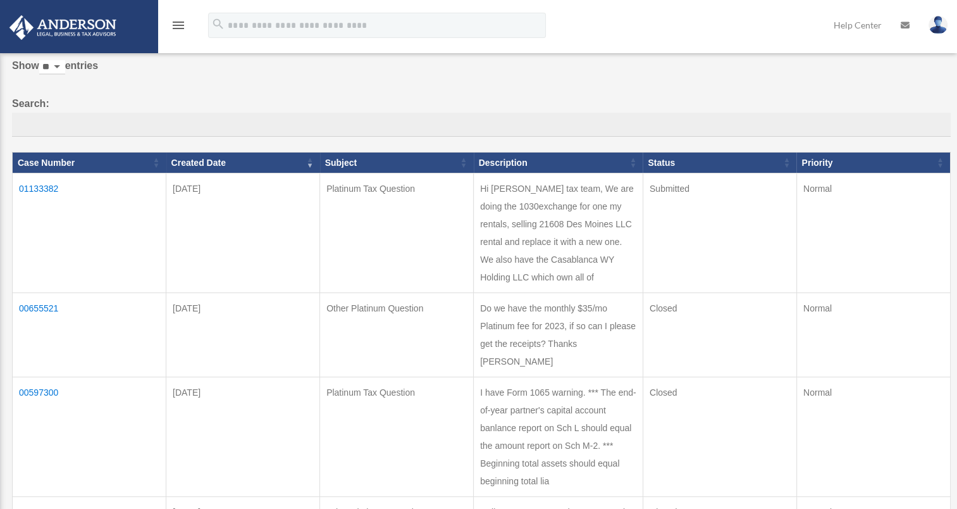
scroll to position [146, 0]
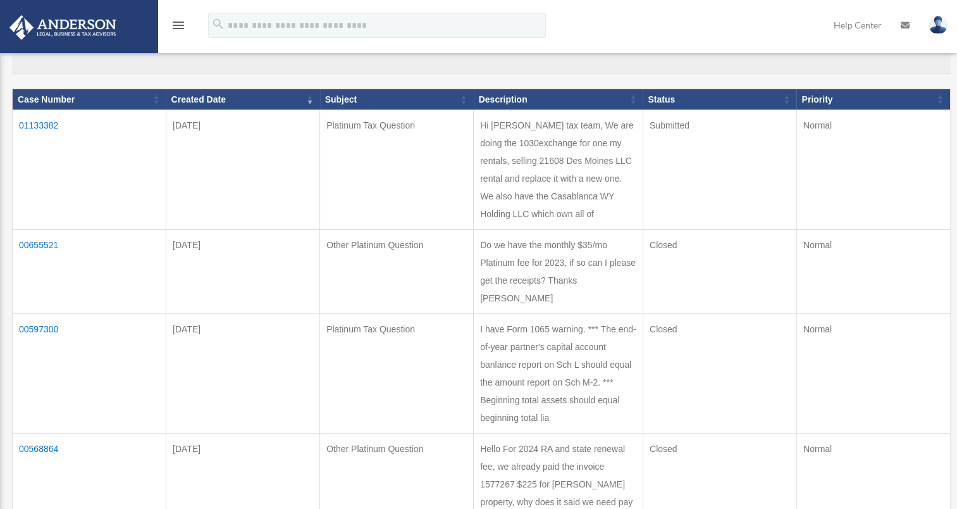
click at [35, 125] on td "01133382" at bounding box center [90, 170] width 154 height 120
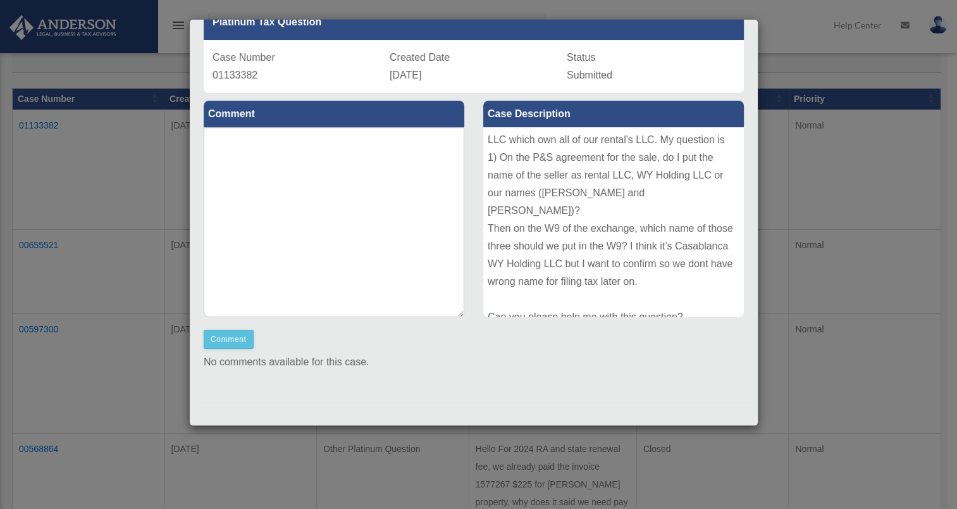
scroll to position [85, 0]
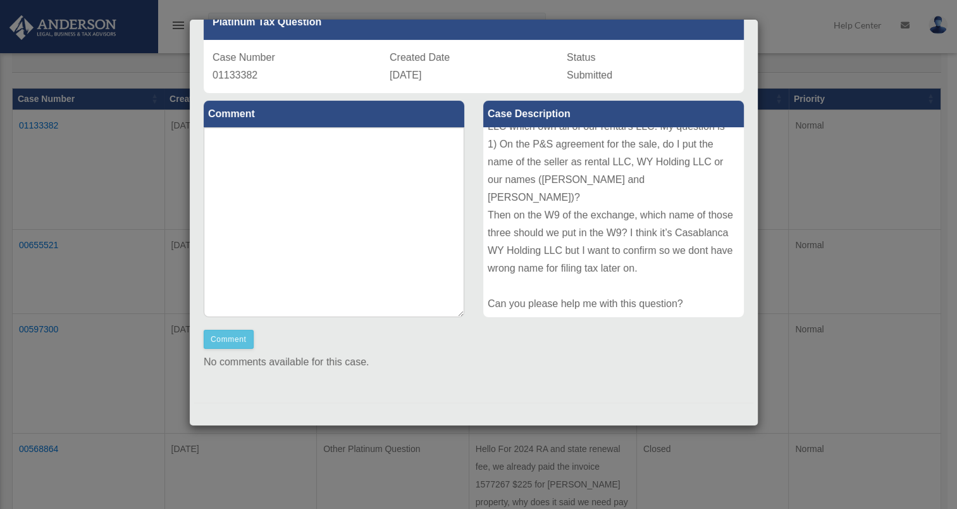
click at [646, 231] on div "Hi [PERSON_NAME] tax team, We are doing the 1030exchange for one my rentals, se…" at bounding box center [613, 222] width 261 height 190
drag, startPoint x: 499, startPoint y: 249, endPoint x: 619, endPoint y: 245, distance: 120.2
click at [619, 245] on div "Hi [PERSON_NAME] tax team, We are doing the 1030exchange for one my rentals, se…" at bounding box center [613, 222] width 261 height 190
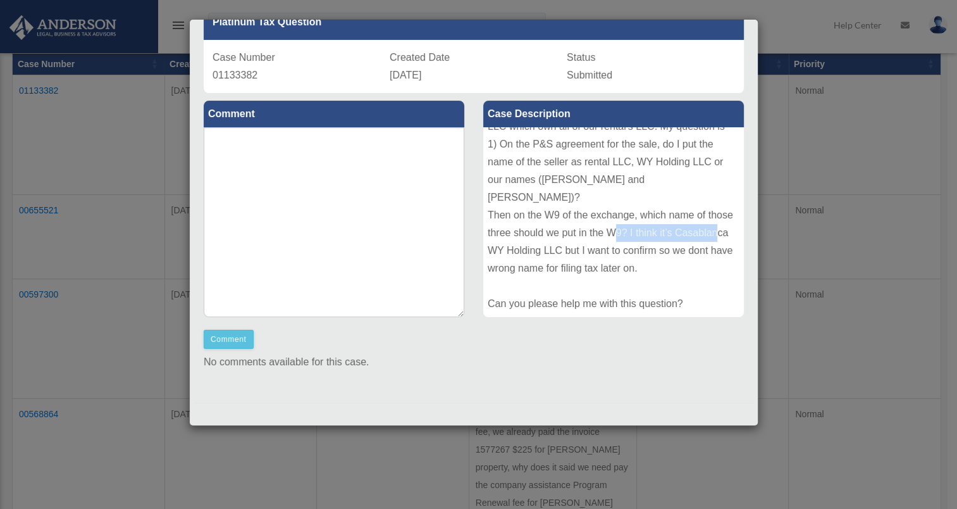
scroll to position [209, 0]
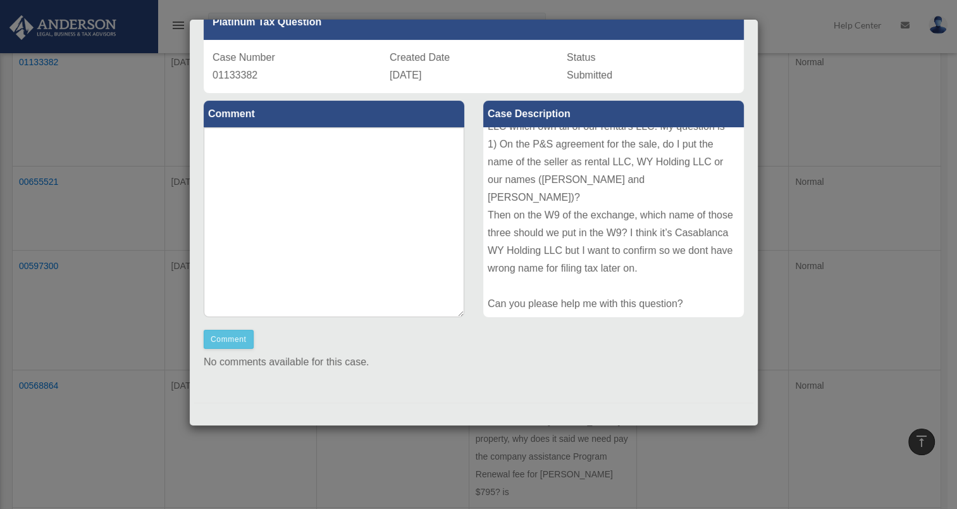
click at [640, 193] on div "Hi [PERSON_NAME] tax team, We are doing the 1030exchange for one my rentals, se…" at bounding box center [613, 222] width 261 height 190
drag, startPoint x: 640, startPoint y: 193, endPoint x: 632, endPoint y: 187, distance: 9.9
click at [632, 187] on div "Hi [PERSON_NAME] tax team, We are doing the 1030exchange for one my rentals, se…" at bounding box center [613, 222] width 261 height 190
drag, startPoint x: 632, startPoint y: 187, endPoint x: 640, endPoint y: 194, distance: 10.7
click at [640, 194] on div "Hi [PERSON_NAME] tax team, We are doing the 1030exchange for one my rentals, se…" at bounding box center [613, 222] width 261 height 190
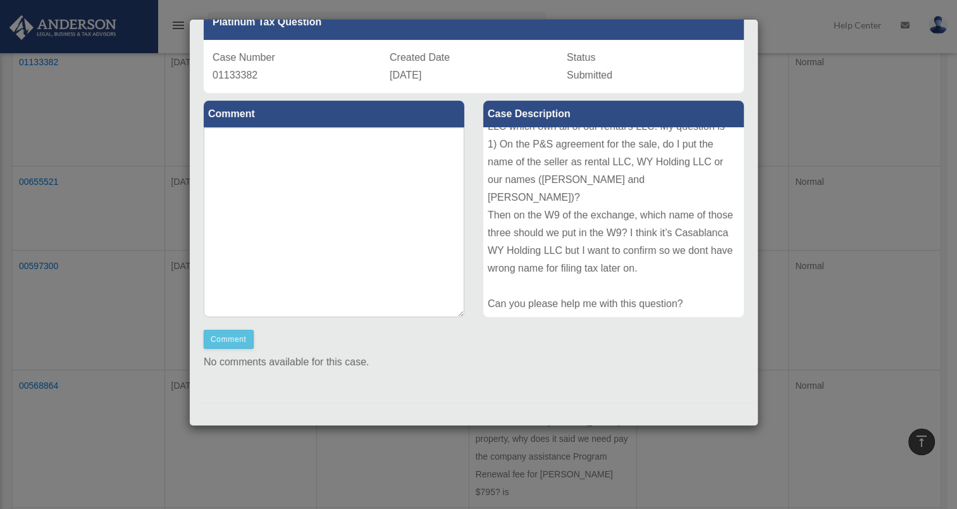
click at [516, 157] on div "Hi [PERSON_NAME] tax team, We are doing the 1030exchange for one my rentals, se…" at bounding box center [613, 222] width 261 height 190
drag, startPoint x: 516, startPoint y: 157, endPoint x: 655, endPoint y: 154, distance: 138.6
click at [655, 154] on div "Hi [PERSON_NAME] tax team, We are doing the 1030exchange for one my rentals, se…" at bounding box center [613, 222] width 261 height 190
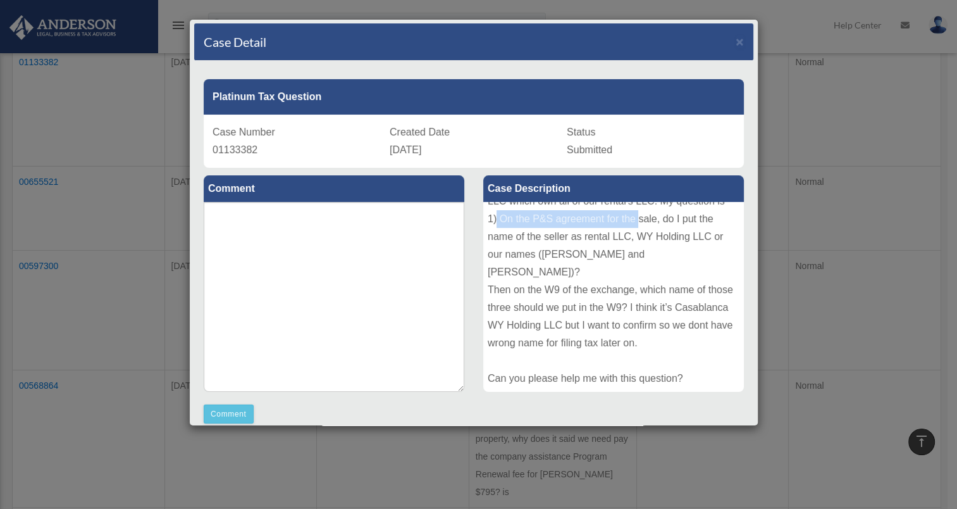
scroll to position [0, 0]
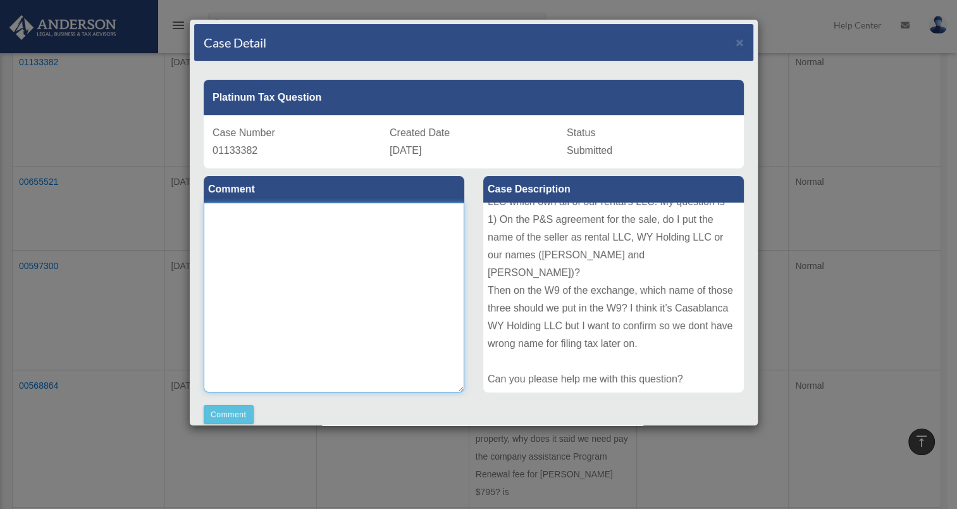
click at [411, 248] on textarea at bounding box center [334, 297] width 261 height 190
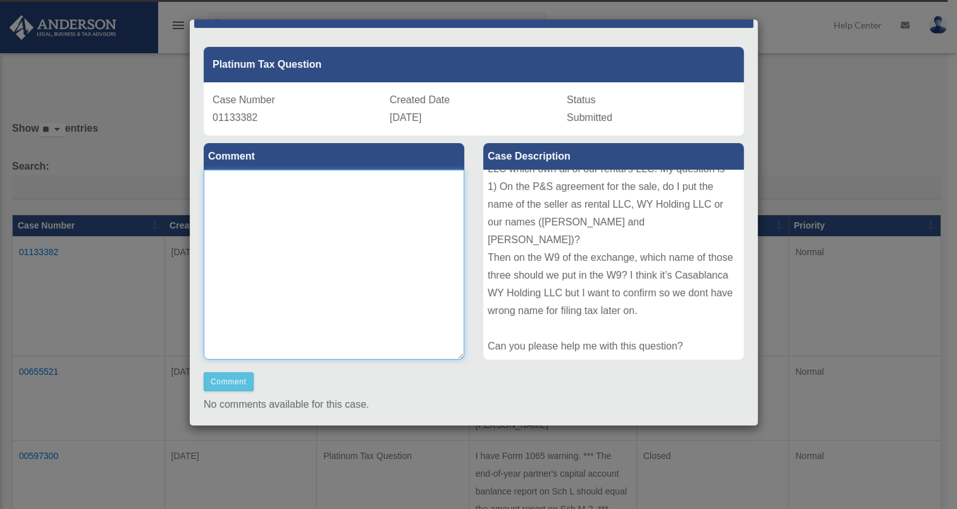
scroll to position [63, 0]
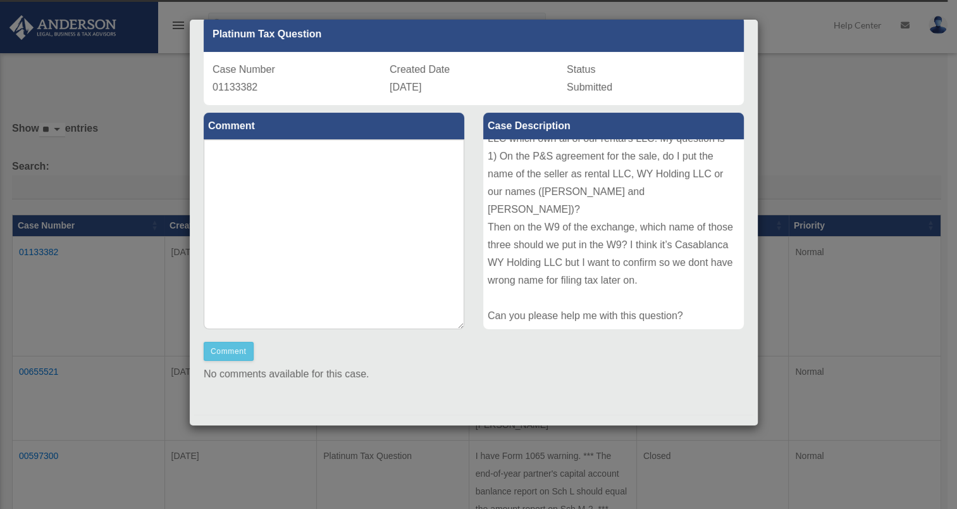
click at [821, 132] on div "Case Detail × Platinum Tax Question Case Number 01133382 Created Date [DATE] St…" at bounding box center [478, 254] width 957 height 509
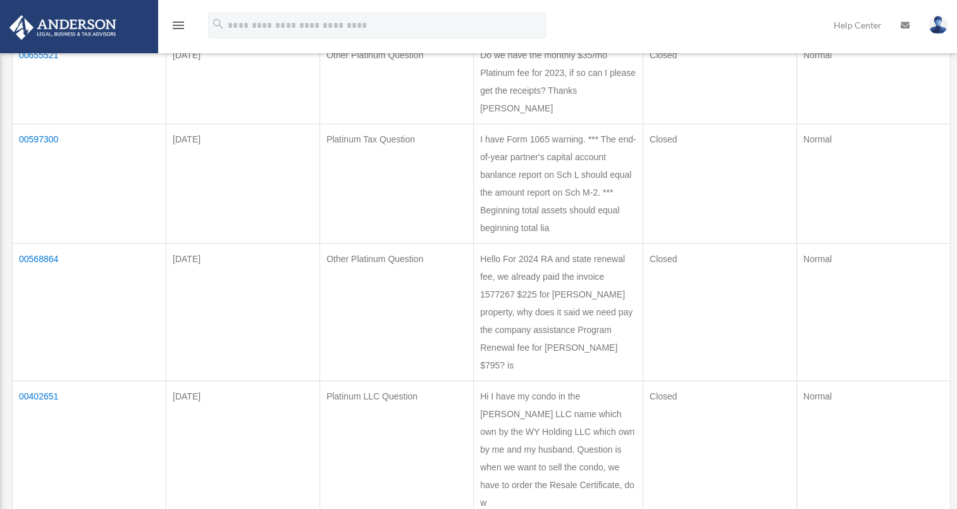
scroll to position [589, 0]
